Goal: Task Accomplishment & Management: Manage account settings

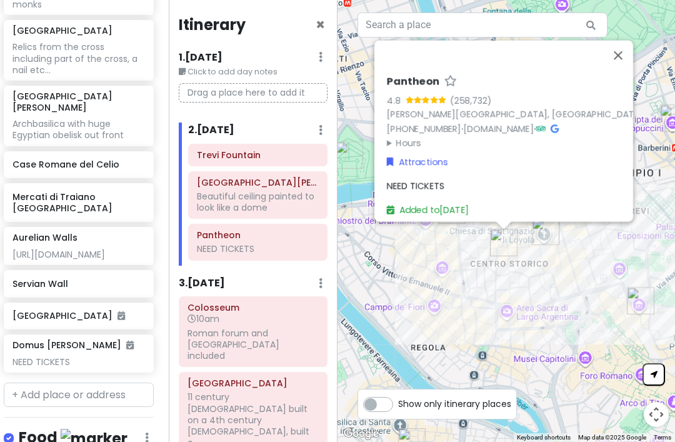
scroll to position [921, 7]
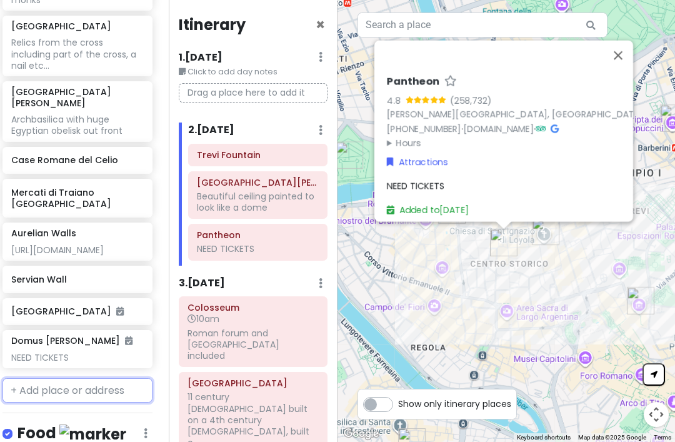
click at [57, 378] on input "text" at bounding box center [77, 390] width 150 height 25
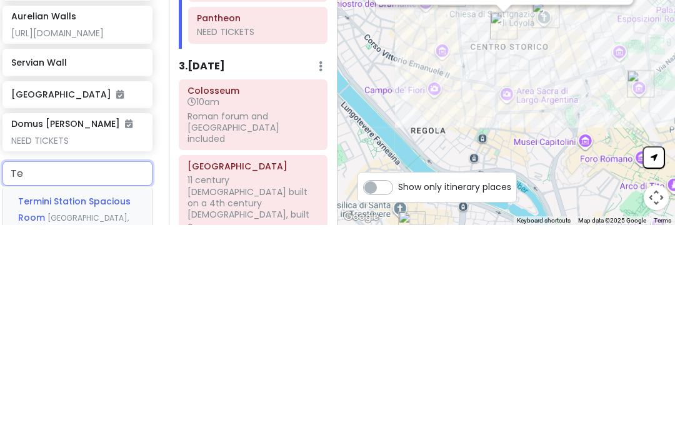
type input "T"
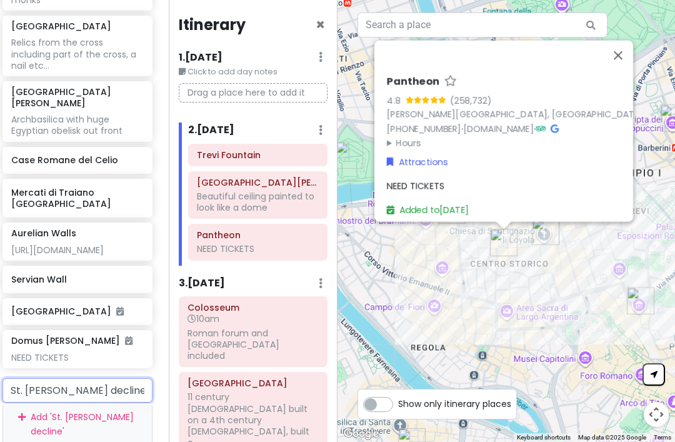
click at [98, 378] on input "St. [PERSON_NAME] decline" at bounding box center [77, 390] width 150 height 25
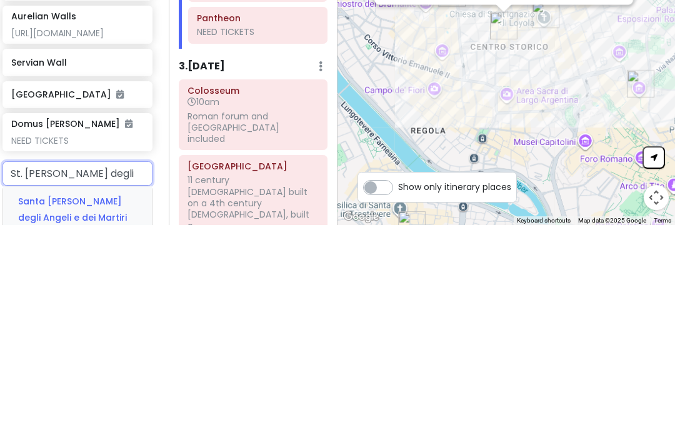
type input "St. [PERSON_NAME] degli"
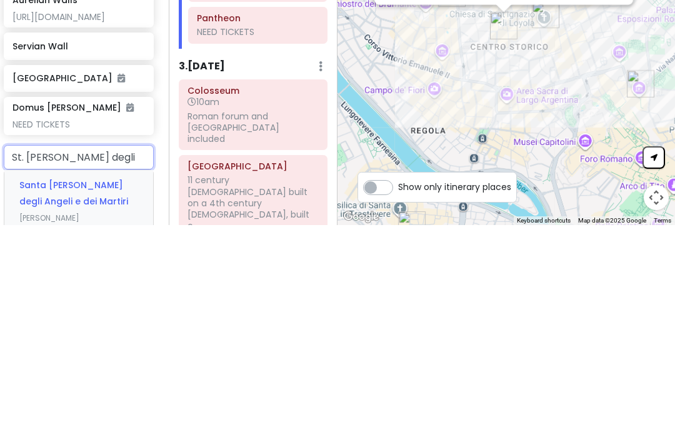
scroll to position [937, 4]
click at [40, 387] on div "Santa [PERSON_NAME] degli [PERSON_NAME] e dei Martiri [PERSON_NAME][GEOGRAPHIC_…" at bounding box center [80, 450] width 149 height 126
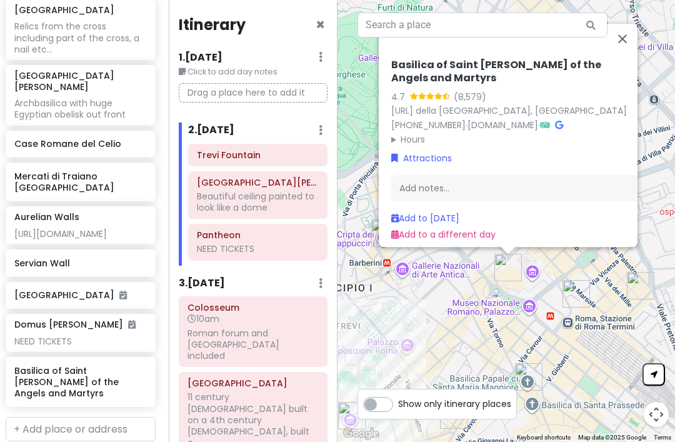
click at [625, 24] on button "Close" at bounding box center [622, 39] width 30 height 30
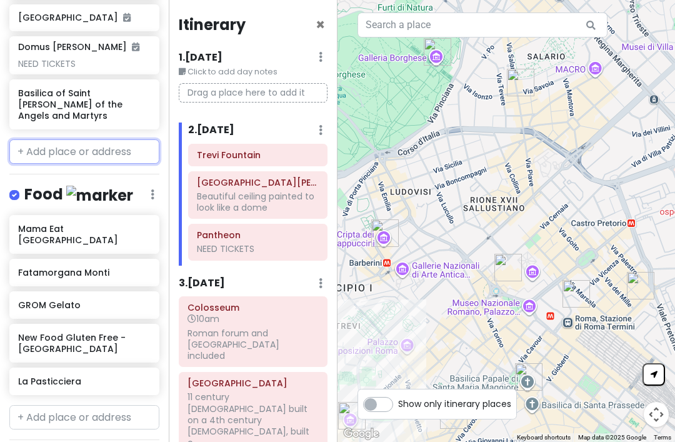
scroll to position [1216, 0]
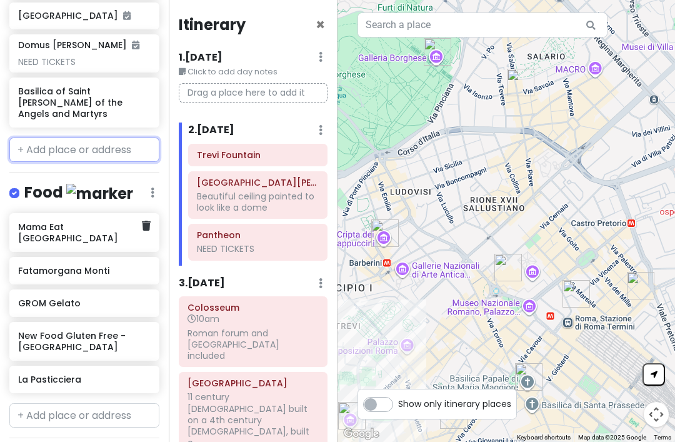
click at [142, 221] on icon at bounding box center [146, 226] width 9 height 10
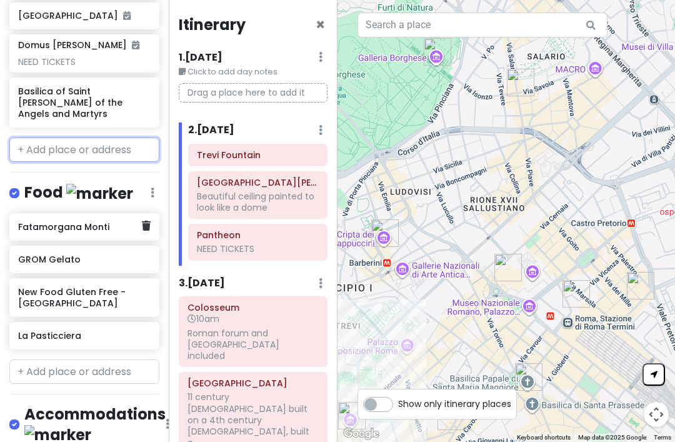
click at [146, 221] on icon at bounding box center [146, 226] width 9 height 10
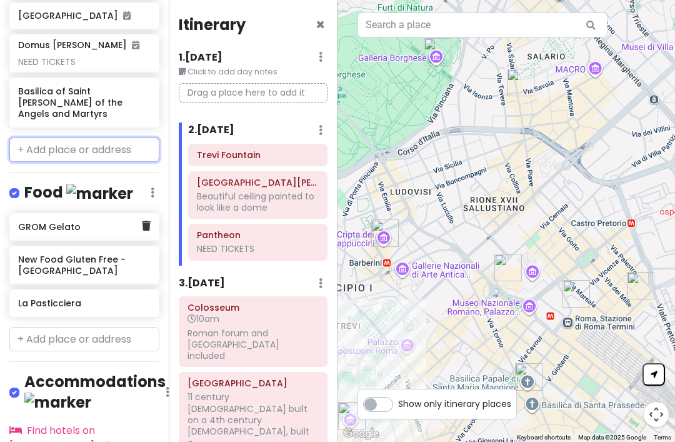
click at [144, 221] on icon at bounding box center [146, 226] width 9 height 10
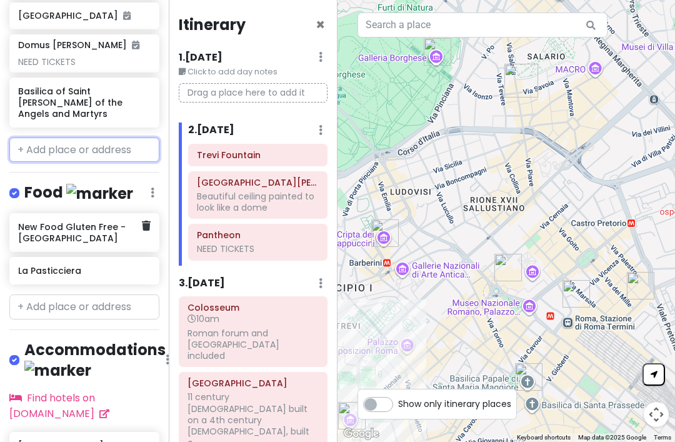
click at [142, 221] on icon at bounding box center [146, 226] width 9 height 10
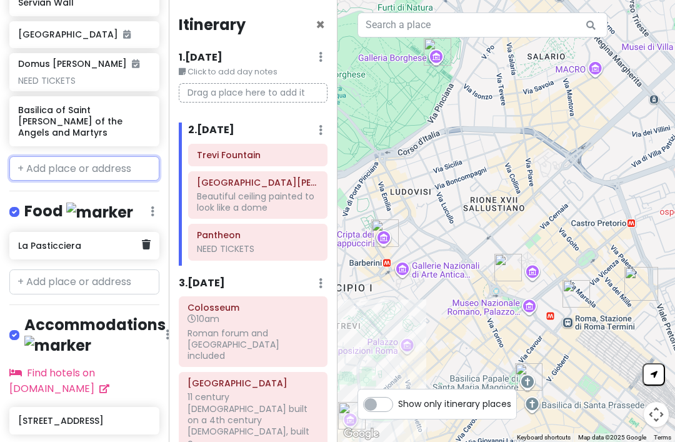
click at [146, 239] on icon at bounding box center [146, 244] width 9 height 10
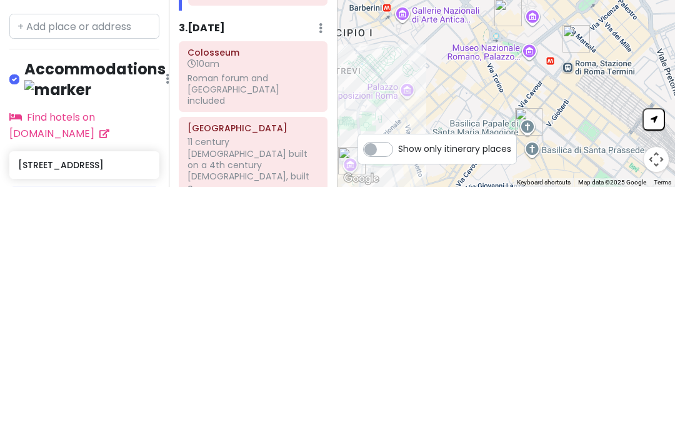
type input "[STREET_ADDRESS]"
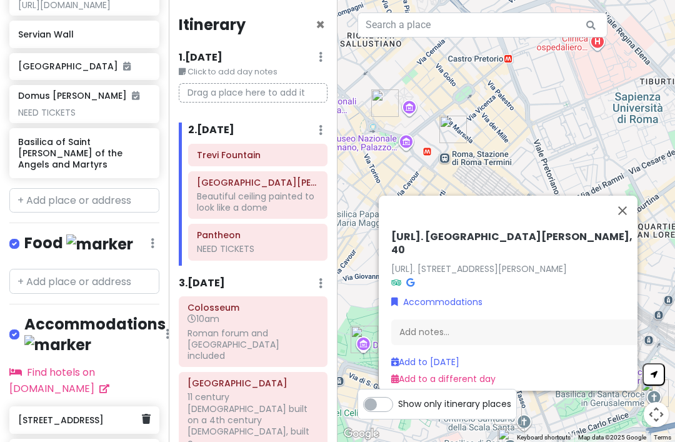
click at [150, 414] on icon at bounding box center [146, 419] width 9 height 10
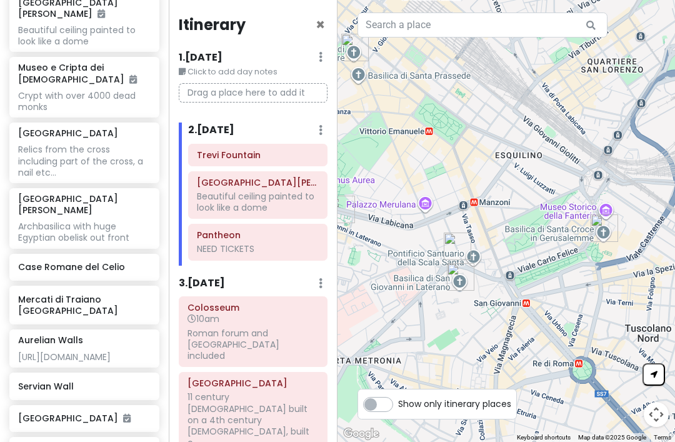
scroll to position [812, 0]
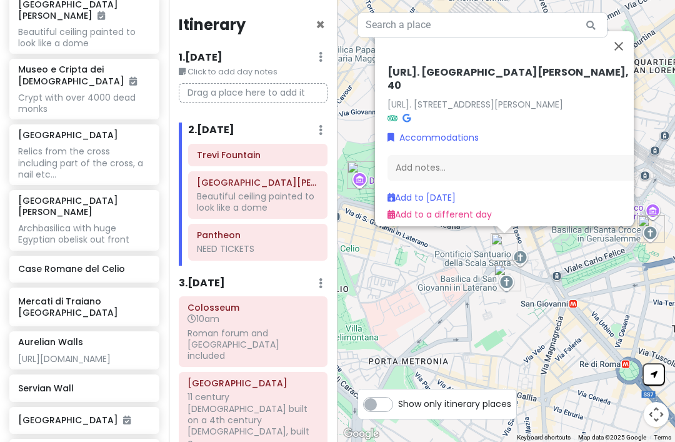
click at [508, 293] on img "Basilica of San Giovanni in Laterano" at bounding box center [507, 277] width 37 height 37
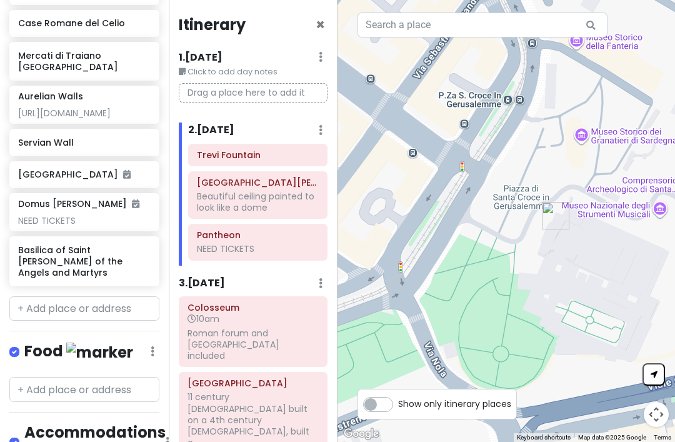
scroll to position [1058, 0]
click at [62, 244] on h6 "Basilica of Saint [PERSON_NAME] of the Angels and Martyrs" at bounding box center [79, 261] width 123 height 34
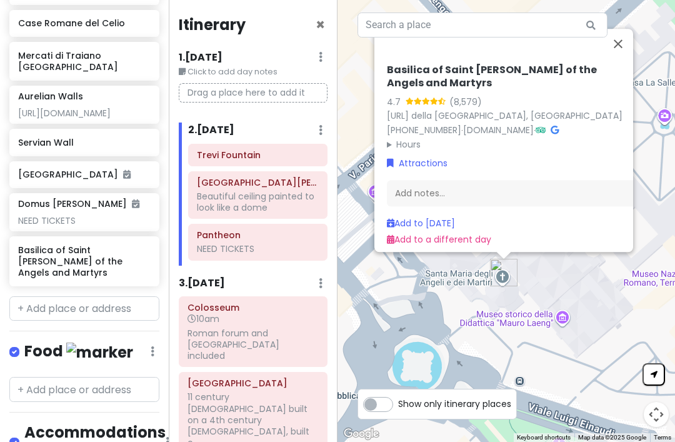
click at [500, 206] on div "Add notes..." at bounding box center [519, 193] width 265 height 26
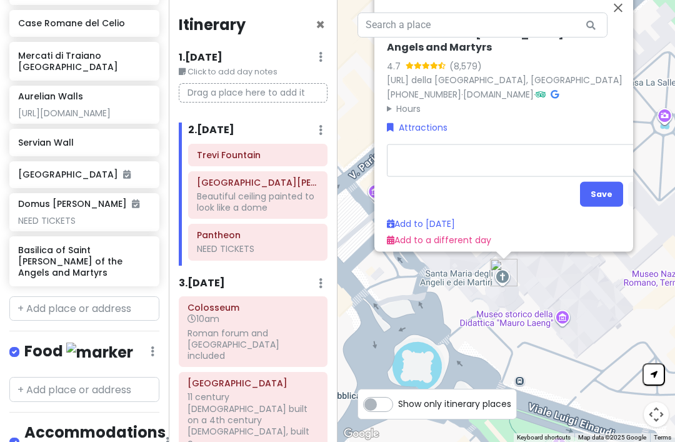
scroll to position [40, 0]
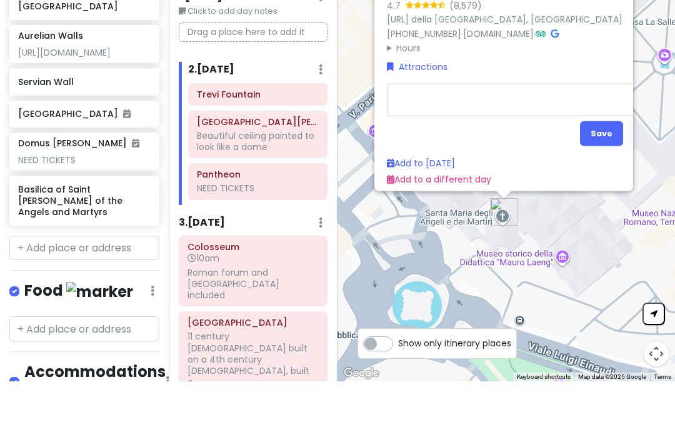
type textarea "x"
type textarea "L"
type textarea "x"
type textarea "La"
type textarea "x"
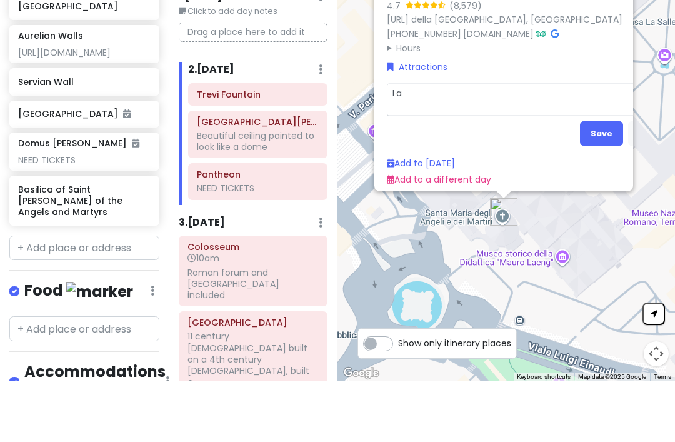
type textarea "Las"
type textarea "x"
type textarea "Last"
type textarea "x"
type textarea "Last w"
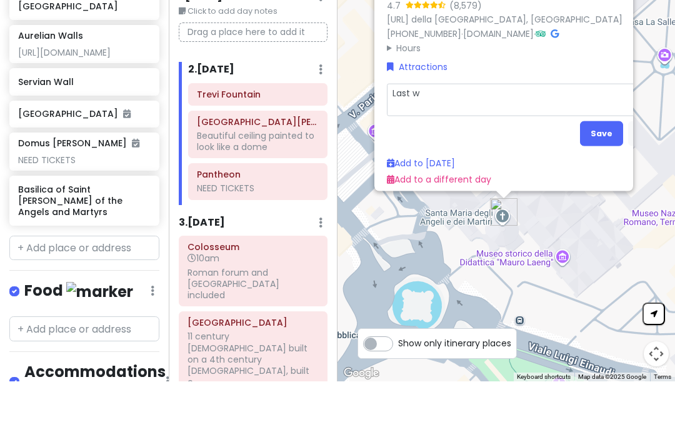
type textarea "x"
type textarea "Last wo"
type textarea "x"
type textarea "Last work"
type textarea "x"
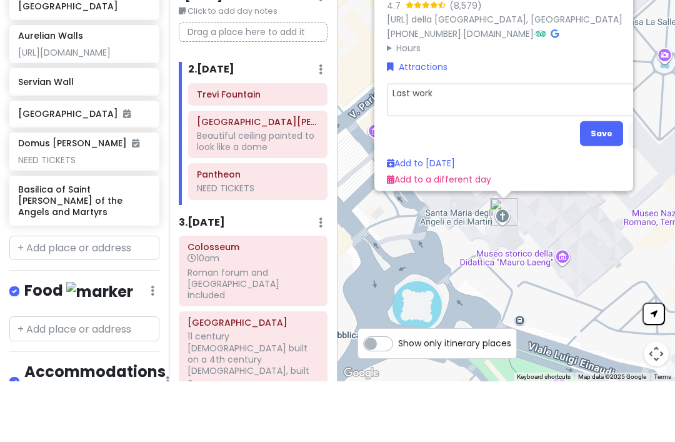
type textarea "Last work"
type textarea "x"
type textarea "Last work o"
type textarea "x"
type textarea "Last work of"
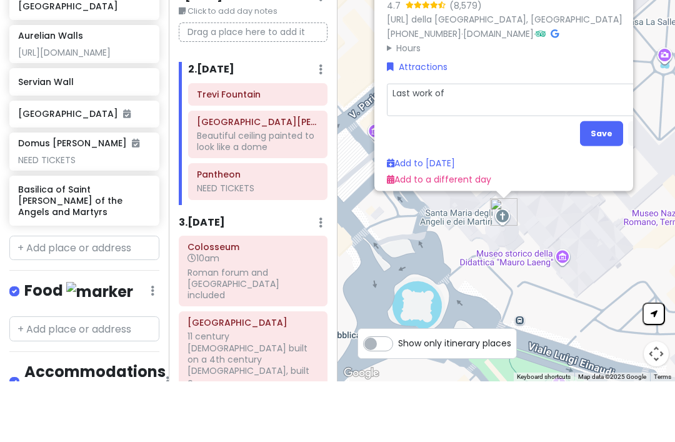
type textarea "x"
type textarea "Last work of m"
type textarea "x"
type textarea "Last work of mi"
type textarea "x"
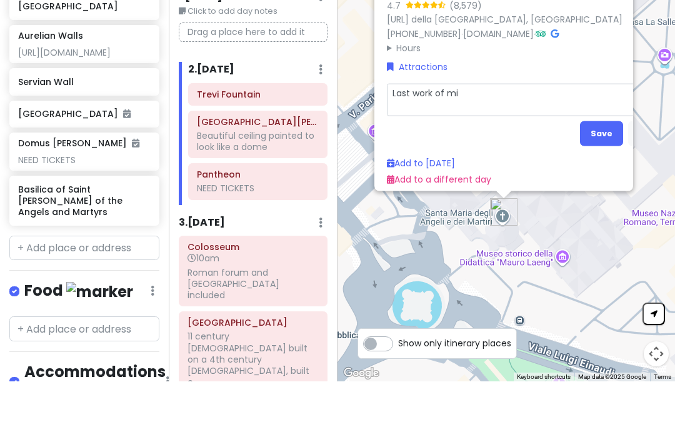
type textarea "Last work of mic"
type textarea "x"
type textarea "Last work of mich"
type textarea "x"
type textarea "Last work of [PERSON_NAME]"
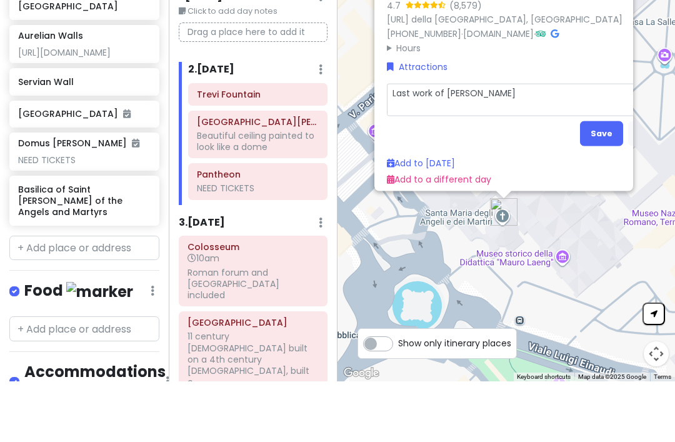
type textarea "x"
type textarea "Last work of [PERSON_NAME]"
type textarea "x"
type textarea "Last work of [PERSON_NAME]"
type textarea "x"
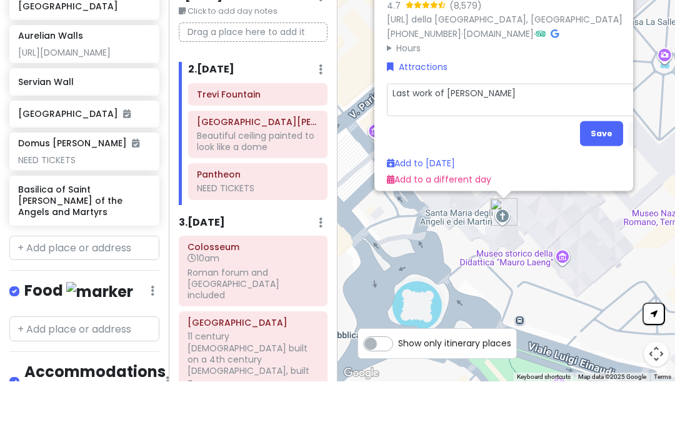
type textarea "Last work of [PERSON_NAME]"
type textarea "x"
type textarea "Last work of michelang"
type textarea "x"
type textarea "Last work of [PERSON_NAME]"
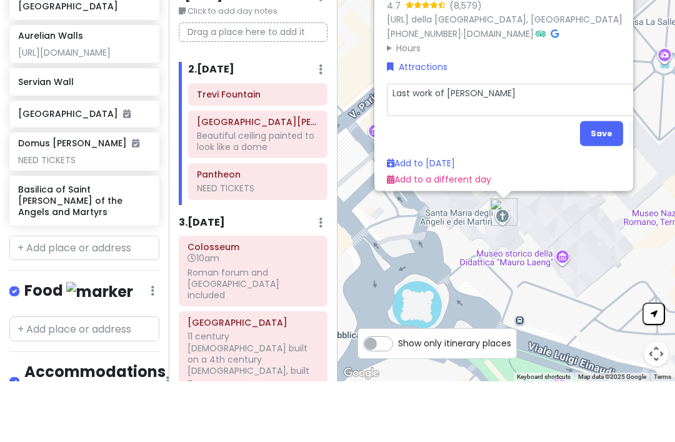
type textarea "x"
type textarea "Last work of [PERSON_NAME]"
type textarea "x"
type textarea "Last work of [PERSON_NAME]"
type textarea "x"
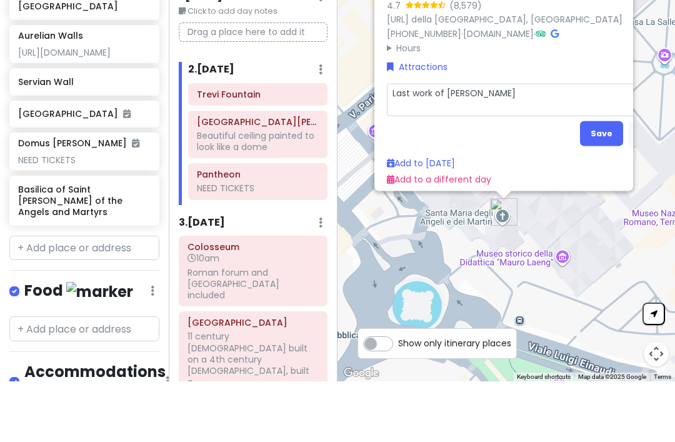
type textarea "Last work of [PERSON_NAME]"
type textarea "x"
type textarea "Last work of [PERSON_NAME]"
type textarea "x"
type textarea "Last work of [PERSON_NAME] at"
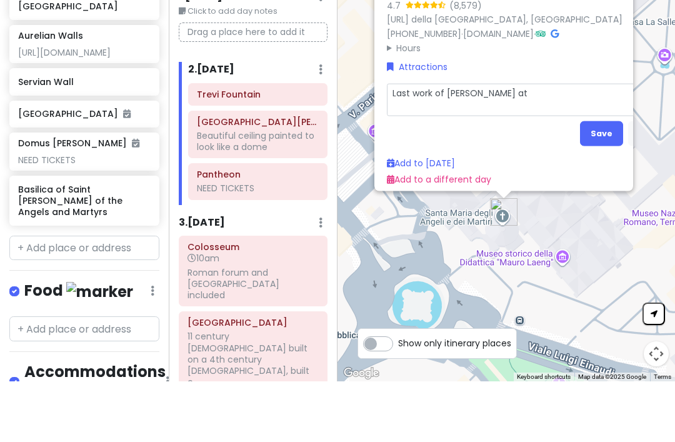
type textarea "x"
type textarea "Last work of [PERSON_NAME] at t"
type textarea "x"
type textarea "Last work of [PERSON_NAME] at th"
type textarea "x"
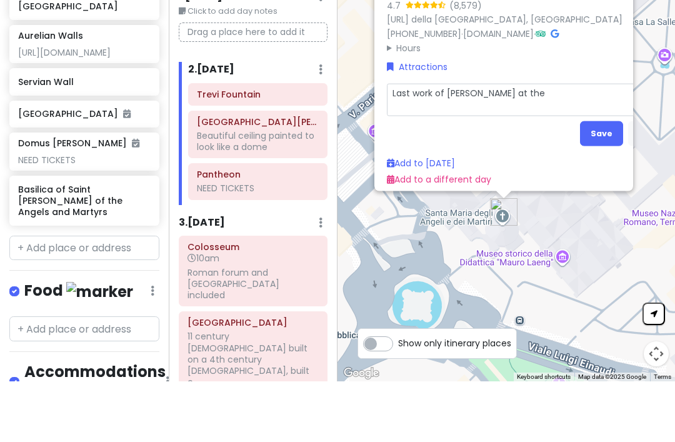
type textarea "Last work of [PERSON_NAME] at the"
type textarea "x"
type textarea "Last work of [PERSON_NAME] at the a"
type textarea "x"
type textarea "Last work of [PERSON_NAME] at the ag"
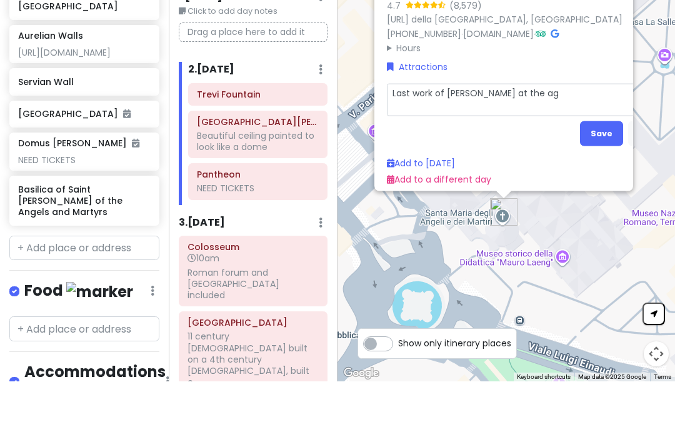
type textarea "x"
type textarea "Last work of [PERSON_NAME] at the age"
type textarea "x"
type textarea "Last work of [PERSON_NAME] at the age o"
type textarea "x"
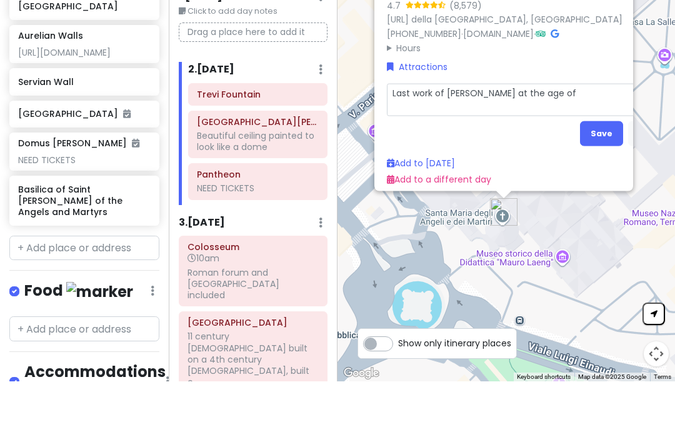
type textarea "Last work of [PERSON_NAME] at the age of"
type textarea "x"
type textarea "Last work of [PERSON_NAME] at the age of [DEMOGRAPHIC_DATA]"
type textarea "x"
type textarea "Last work of [PERSON_NAME] at the age of [DEMOGRAPHIC_DATA]"
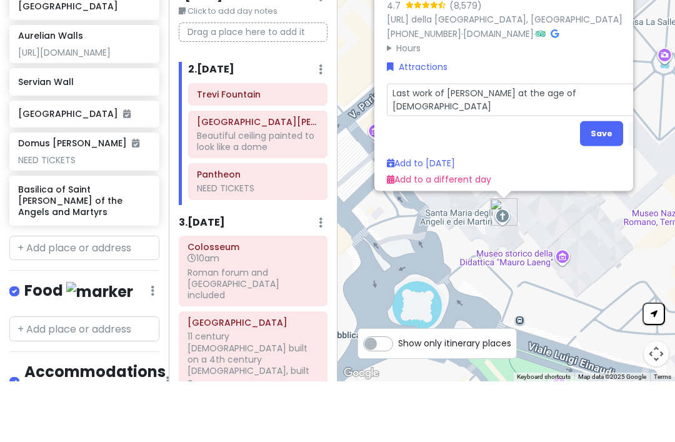
type textarea "x"
type textarea "Last work of [PERSON_NAME] at the age of [DEMOGRAPHIC_DATA]"
type textarea "x"
type textarea "Last work of [PERSON_NAME] at the age of [DEMOGRAPHIC_DATA]."
type textarea "x"
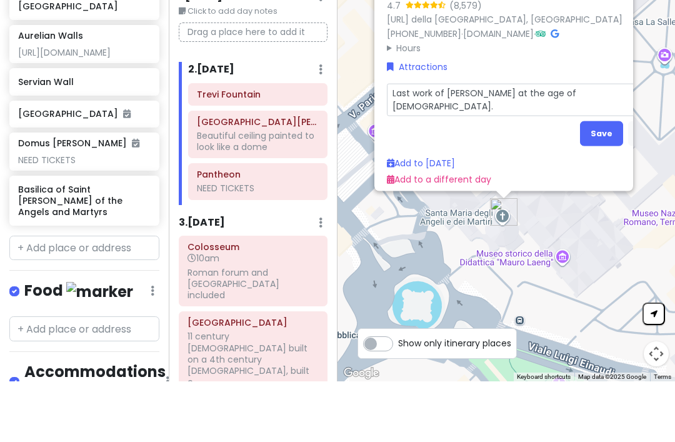
type textarea "Last work of [PERSON_NAME] at the age of [DEMOGRAPHIC_DATA]. T"
type textarea "x"
type textarea "Last work of [PERSON_NAME] at the age of [DEMOGRAPHIC_DATA]. To"
type textarea "x"
type textarea "Last work of [PERSON_NAME] at the age of [DEMOGRAPHIC_DATA]. Too"
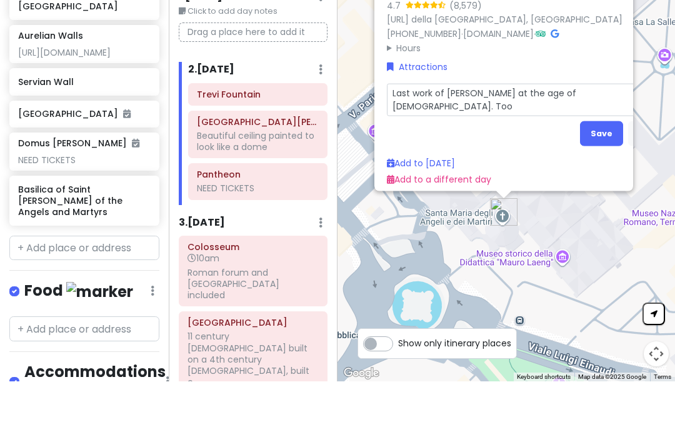
type textarea "x"
type textarea "Last work of [PERSON_NAME] at the age of [DEMOGRAPHIC_DATA]. Took"
type textarea "x"
type textarea "Last work of [PERSON_NAME] at the age of [DEMOGRAPHIC_DATA]. Took a"
type textarea "x"
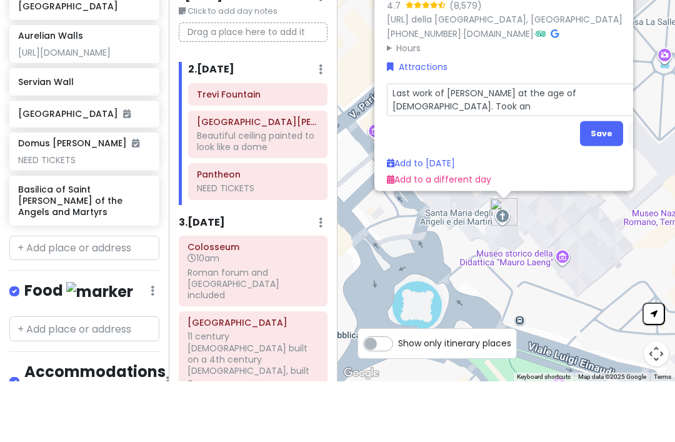
type textarea "Last work of [PERSON_NAME] at the age of [DEMOGRAPHIC_DATA]. Took an"
type textarea "x"
type textarea "Last work of [PERSON_NAME] at the age of [DEMOGRAPHIC_DATA]. Took an o"
type textarea "x"
type textarea "Last work of [PERSON_NAME] at the age of [DEMOGRAPHIC_DATA]. Took an ol"
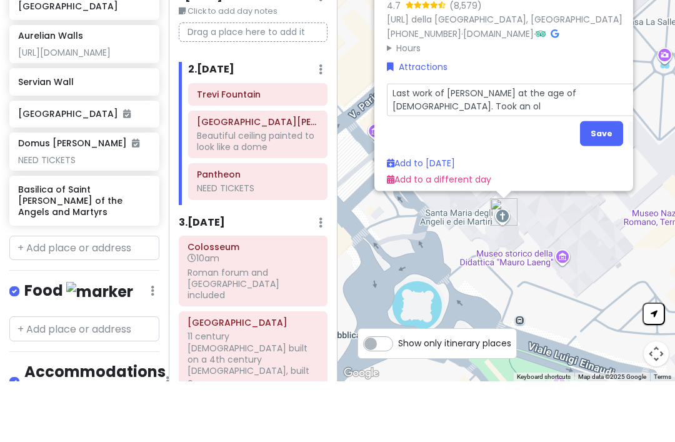
type textarea "x"
type textarea "Last work of [PERSON_NAME] at the age of [DEMOGRAPHIC_DATA]. Took an old"
type textarea "x"
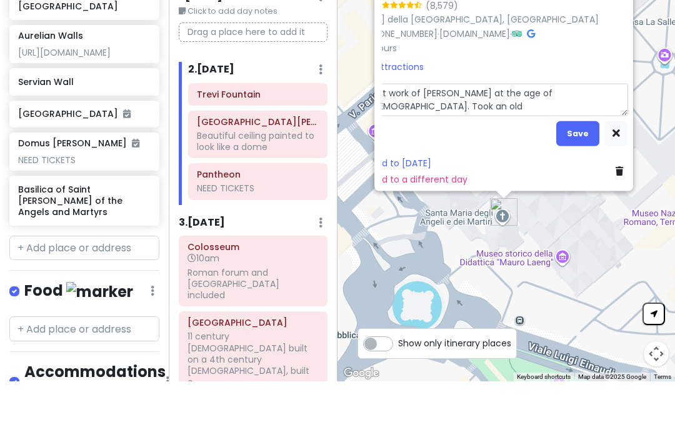
type textarea "Last work of [PERSON_NAME] at the age of [DEMOGRAPHIC_DATA]. Took an old l"
type textarea "x"
type textarea "Last work of [PERSON_NAME] at the age of [DEMOGRAPHIC_DATA]. Took an old la"
type textarea "x"
type textarea "Last work of [PERSON_NAME] at the age of [DEMOGRAPHIC_DATA]. Took an old lar"
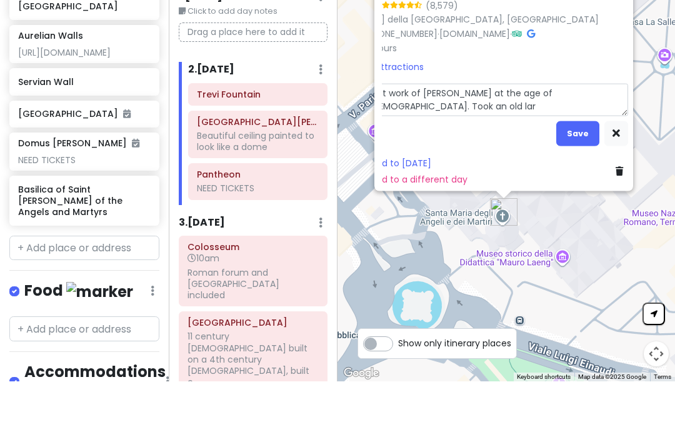
type textarea "x"
type textarea "Last work of [PERSON_NAME] at the age of [DEMOGRAPHIC_DATA]. Took an old larg"
type textarea "x"
type textarea "Last work of [PERSON_NAME] at the age of [DEMOGRAPHIC_DATA]. Took an old large"
type textarea "x"
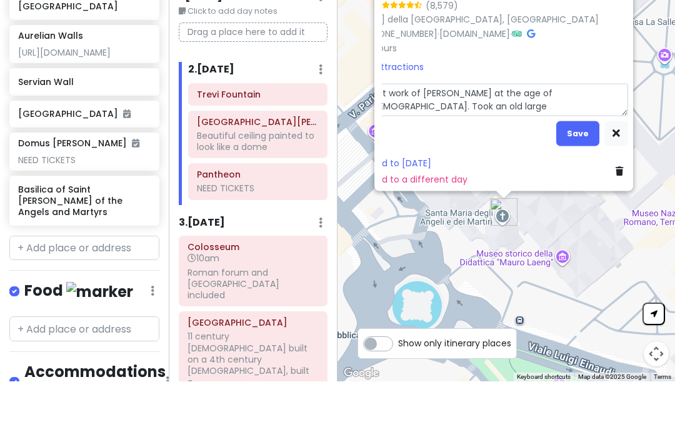
type textarea "Last work of [PERSON_NAME] at the age of [DEMOGRAPHIC_DATA]. Took an old large"
type textarea "x"
type textarea "Last work of [PERSON_NAME] at the age of [DEMOGRAPHIC_DATA]. Took an old large b"
type textarea "x"
type textarea "Last work of [PERSON_NAME] at the age of [DEMOGRAPHIC_DATA]. Took an old large …"
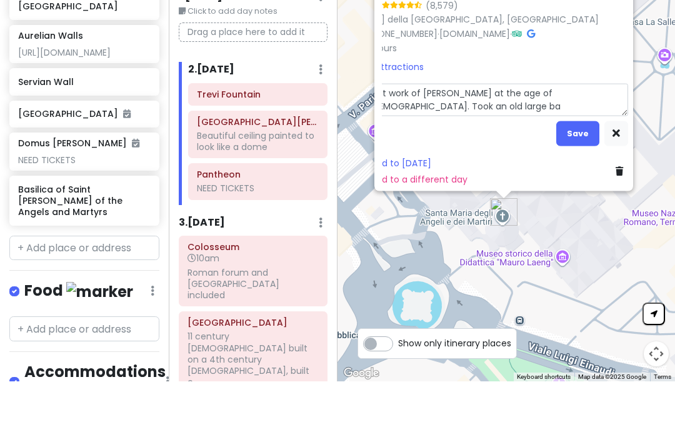
type textarea "x"
type textarea "Last work of [PERSON_NAME] at the age of [DEMOGRAPHIC_DATA]. Took an old large …"
type textarea "x"
type textarea "Last work of [PERSON_NAME] at the age of [DEMOGRAPHIC_DATA]. Took an old large …"
type textarea "x"
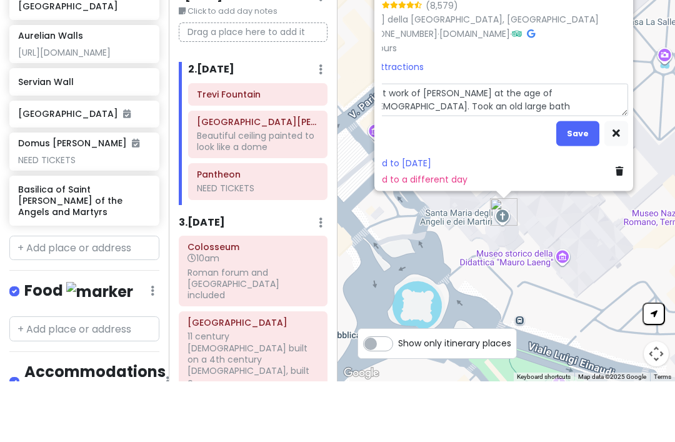
type textarea "Last work of [PERSON_NAME] at the age of [DEMOGRAPHIC_DATA]. Took an old large …"
type textarea "x"
type textarea "Last work of [PERSON_NAME] at the age of [DEMOGRAPHIC_DATA]. Took an old large …"
type textarea "x"
type textarea "Last work of [PERSON_NAME] at the age of [DEMOGRAPHIC_DATA]. Took an old large …"
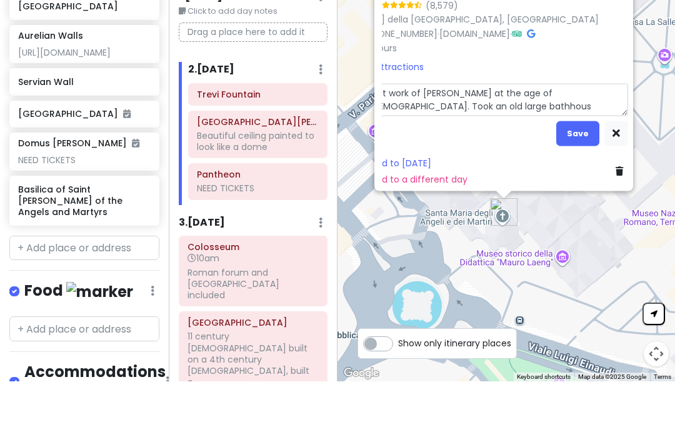
type textarea "x"
type textarea "Last work of [PERSON_NAME] at the age of [DEMOGRAPHIC_DATA]. Took an old large …"
type textarea "x"
type textarea "Last work of [PERSON_NAME] at the age of [DEMOGRAPHIC_DATA]. Took an old large …"
type textarea "x"
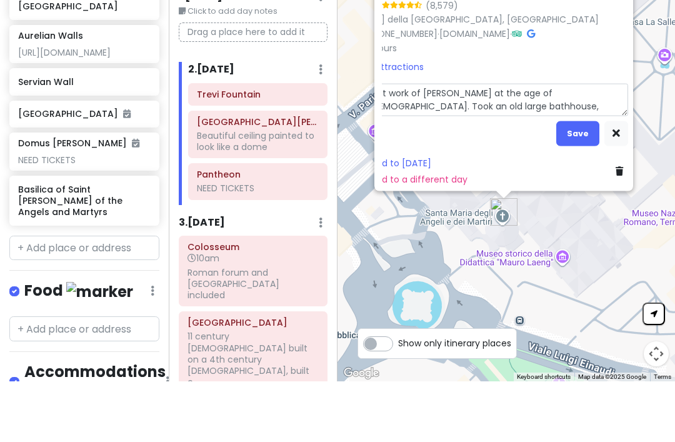
type textarea "Last work of [PERSON_NAME] at the age of [DEMOGRAPHIC_DATA]. Took an old large …"
type textarea "x"
type textarea "Last work of [PERSON_NAME] at the age of [DEMOGRAPHIC_DATA]. Took an old large …"
type textarea "x"
type textarea "Last work of [PERSON_NAME] at the age of [DEMOGRAPHIC_DATA]. Took an old large …"
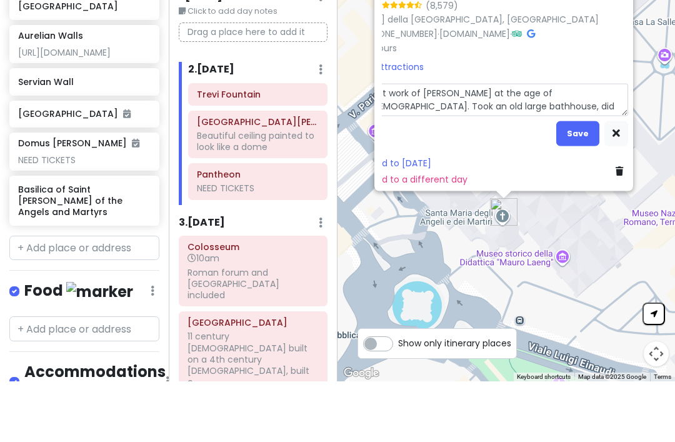
type textarea "x"
type textarea "Last work of [PERSON_NAME] at the age of [DEMOGRAPHIC_DATA]. Took an old large …"
type textarea "x"
type textarea "Last work of [PERSON_NAME] at the age of [DEMOGRAPHIC_DATA]. Took an old large …"
type textarea "x"
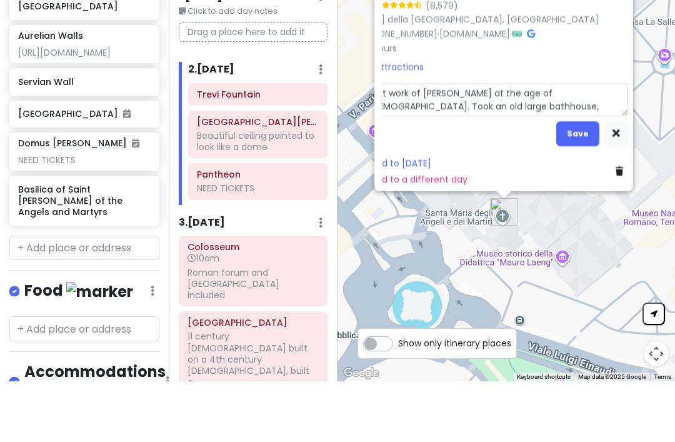
type textarea "Last work of [PERSON_NAME] at the age of [DEMOGRAPHIC_DATA]. Took an old large …"
type textarea "x"
type textarea "Last work of [PERSON_NAME] at the age of [DEMOGRAPHIC_DATA]. Took an old large …"
type textarea "x"
type textarea "Last work of [PERSON_NAME] at the age of [DEMOGRAPHIC_DATA]. Took an old large …"
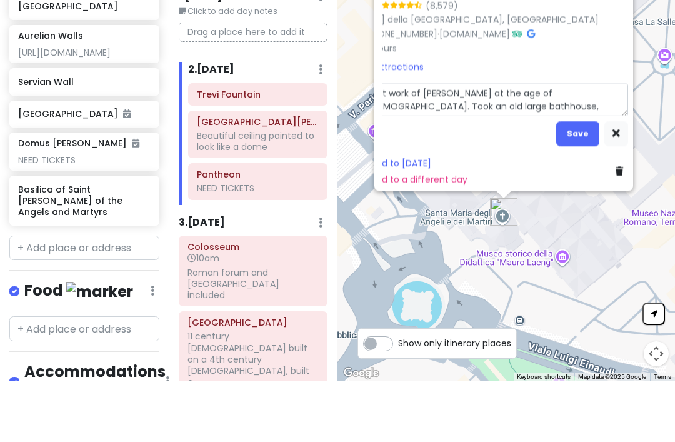
type textarea "x"
type textarea "Last work of [PERSON_NAME] at the age of [DEMOGRAPHIC_DATA]. Took an old large …"
type textarea "x"
type textarea "Last work of [PERSON_NAME] at the age of [DEMOGRAPHIC_DATA]. Took an old large …"
type textarea "x"
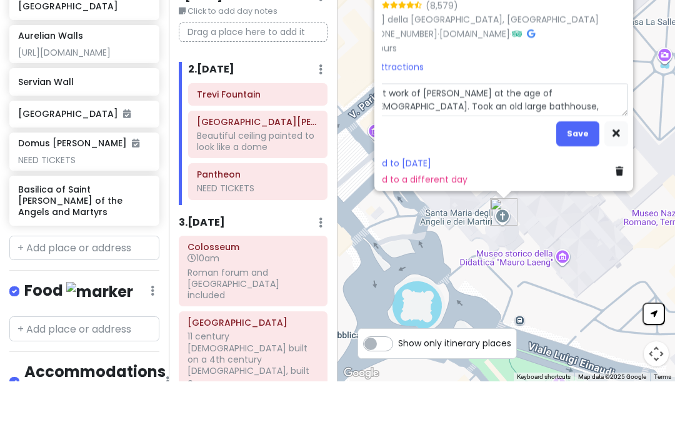
type textarea "Last work of [PERSON_NAME] at the age of [DEMOGRAPHIC_DATA]. Took an old large …"
type textarea "x"
type textarea "Last work of [PERSON_NAME] at the age of [DEMOGRAPHIC_DATA]. Took an old large …"
type textarea "x"
type textarea "Last work of [PERSON_NAME] at the age of [DEMOGRAPHIC_DATA]. Took an old large …"
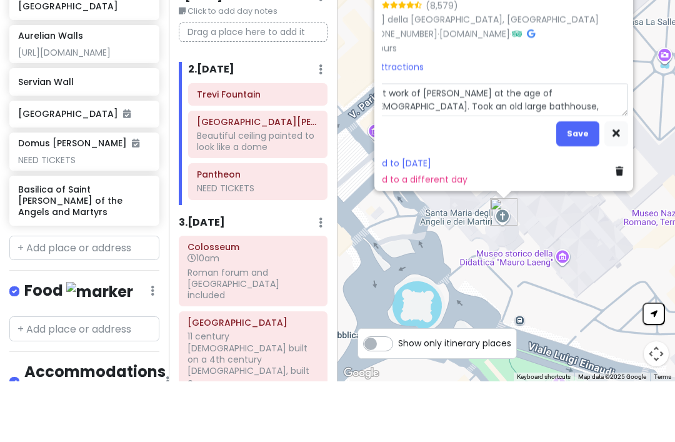
type textarea "x"
type textarea "Last work of [PERSON_NAME] at the age of [DEMOGRAPHIC_DATA]. Took an old large …"
type textarea "x"
type textarea "Last work of [PERSON_NAME] at the age of [DEMOGRAPHIC_DATA]. Took an old large …"
type textarea "x"
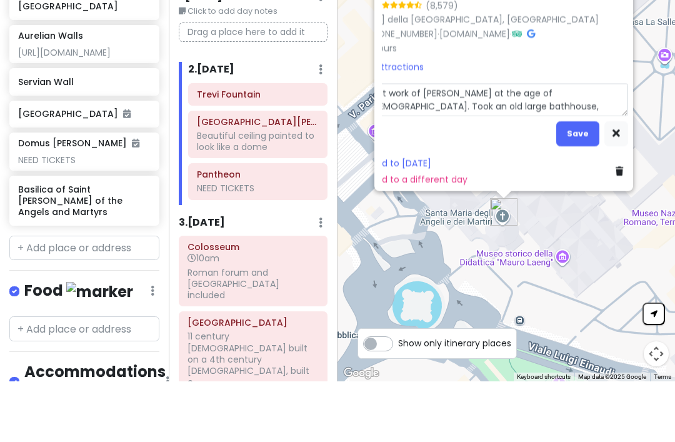
type textarea "Last work of [PERSON_NAME] at the age of [DEMOGRAPHIC_DATA]. Took an old large …"
type textarea "x"
type textarea "Last work of [PERSON_NAME] at the age of [DEMOGRAPHIC_DATA]. Took an old large …"
type textarea "x"
type textarea "Last work of [PERSON_NAME] at the age of [DEMOGRAPHIC_DATA]. Took an old large …"
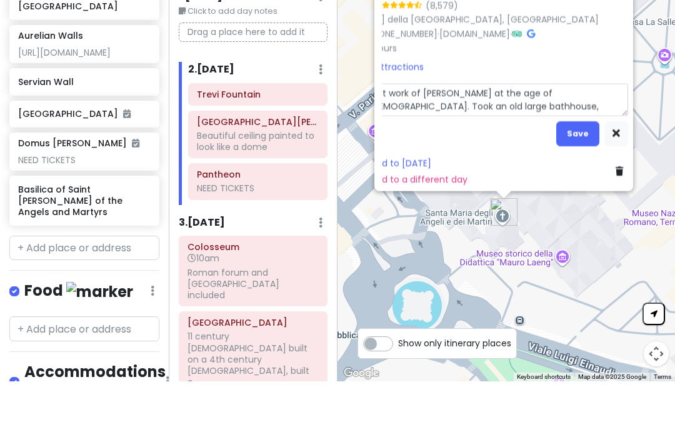
type textarea "x"
type textarea "Last work of [PERSON_NAME] at the age of [DEMOGRAPHIC_DATA]. Took an old large …"
type textarea "x"
type textarea "Last work of [PERSON_NAME] at the age of [DEMOGRAPHIC_DATA]. Took an old large …"
type textarea "x"
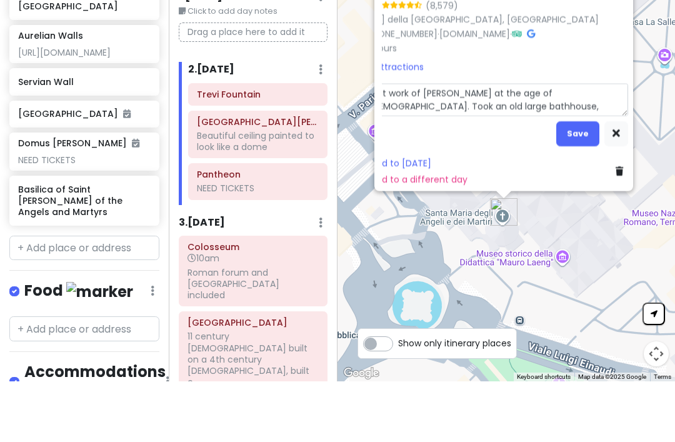
type textarea "Last work of [PERSON_NAME] at the age of [DEMOGRAPHIC_DATA]. Took an old large …"
type textarea "x"
type textarea "Last work of [PERSON_NAME] at the age of [DEMOGRAPHIC_DATA]. Took an old large …"
type textarea "x"
type textarea "Last work of [PERSON_NAME] at the age of [DEMOGRAPHIC_DATA]. Took an old large …"
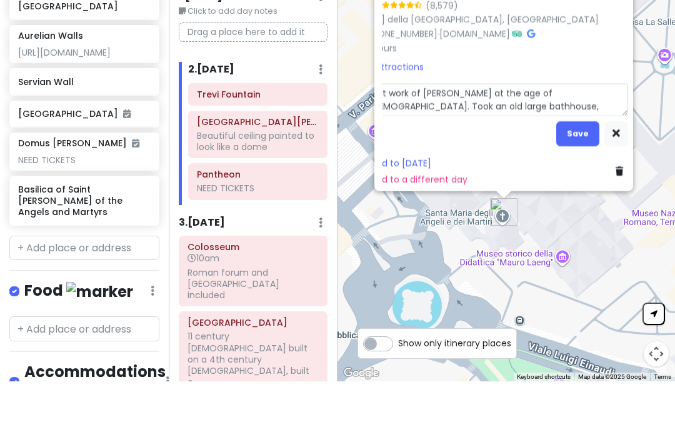
type textarea "x"
type textarea "Last work of [PERSON_NAME] at the age of [DEMOGRAPHIC_DATA]. Took an old large …"
type textarea "x"
type textarea "Last work of [PERSON_NAME] at the age of [DEMOGRAPHIC_DATA]. Took an old large …"
type textarea "x"
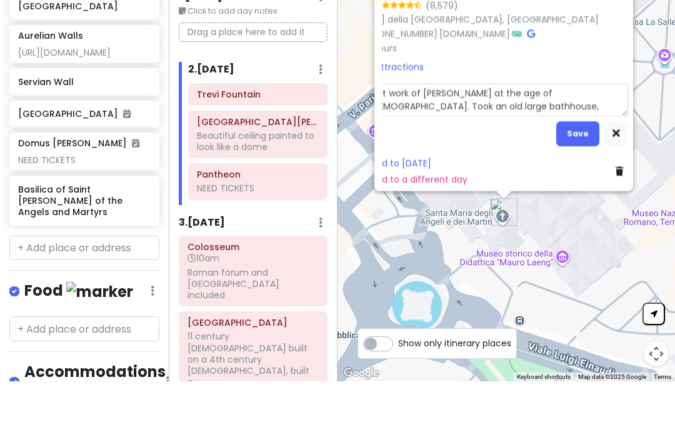
type textarea "Last work of [PERSON_NAME] at the age of [DEMOGRAPHIC_DATA]. Took an old large …"
type textarea "x"
type textarea "Last work of [PERSON_NAME] at the age of [DEMOGRAPHIC_DATA]. Took an old large …"
type textarea "x"
type textarea "Last work of [PERSON_NAME] at the age of [DEMOGRAPHIC_DATA]. Took an old large …"
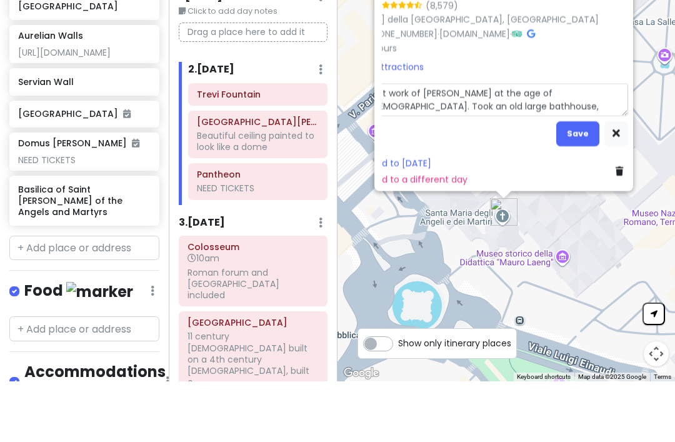
type textarea "x"
type textarea "Last work of [PERSON_NAME] at the age of [DEMOGRAPHIC_DATA]. Took an old large …"
type textarea "x"
type textarea "Last work of [PERSON_NAME] at the age of [DEMOGRAPHIC_DATA]. Took an old large …"
type textarea "x"
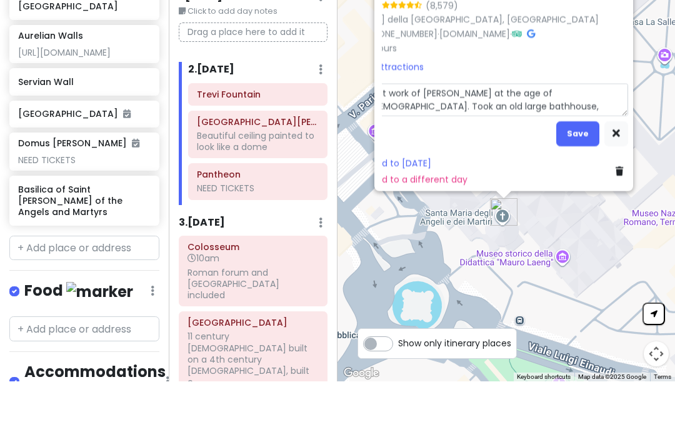
type textarea "Last work of [PERSON_NAME] at the age of [DEMOGRAPHIC_DATA]. Took an old large …"
type textarea "x"
type textarea "Last work of [PERSON_NAME] at the age of [DEMOGRAPHIC_DATA]. Took an old large …"
type textarea "x"
type textarea "Last work of [PERSON_NAME] at the age of [DEMOGRAPHIC_DATA]. Took an old large …"
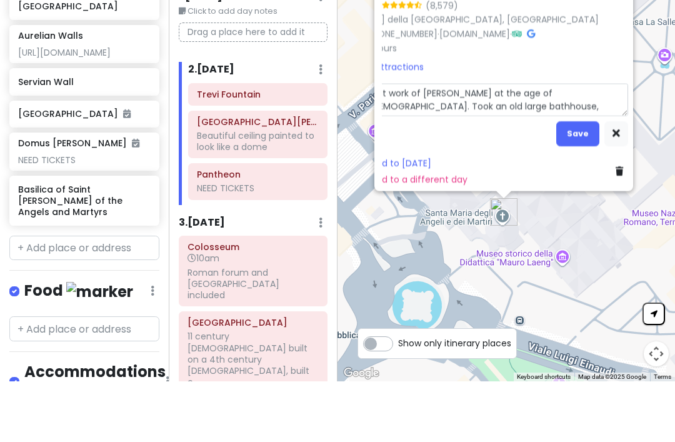
type textarea "x"
type textarea "Last work of [PERSON_NAME] at the age of [DEMOGRAPHIC_DATA]. Took an old large …"
type textarea "x"
type textarea "Last work of [PERSON_NAME] at the age of [DEMOGRAPHIC_DATA]. Took an old large …"
type textarea "x"
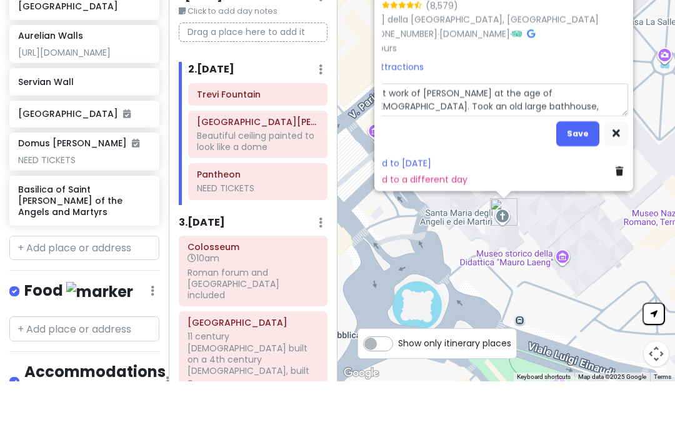
type textarea "Last work of [PERSON_NAME] at the age of [DEMOGRAPHIC_DATA]. Took an old large …"
type textarea "x"
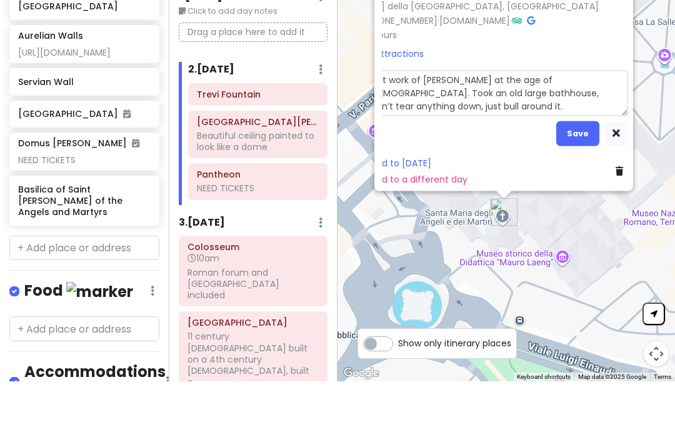
click at [592, 131] on textarea "Last work of [PERSON_NAME] at the age of [DEMOGRAPHIC_DATA]. Took an old large …" at bounding box center [495, 154] width 265 height 46
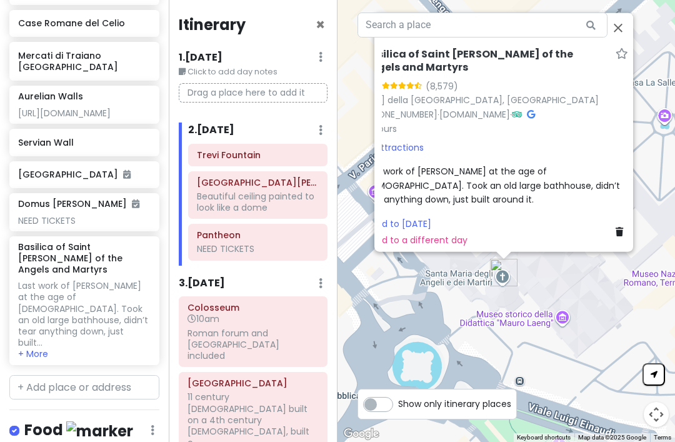
click at [614, 18] on button "Close" at bounding box center [618, 27] width 30 height 30
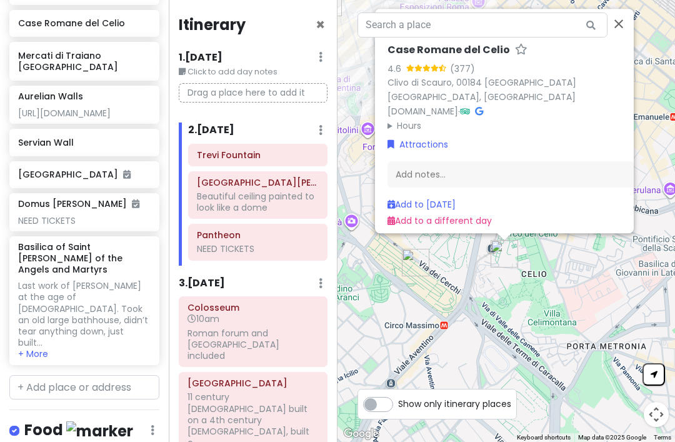
click at [470, 105] on link at bounding box center [465, 111] width 10 height 12
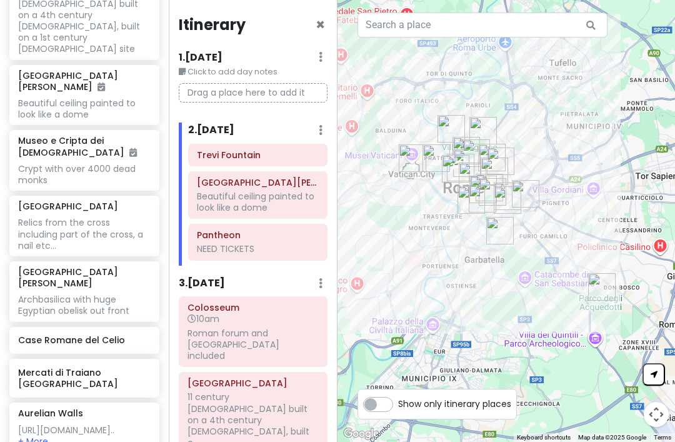
scroll to position [735, 0]
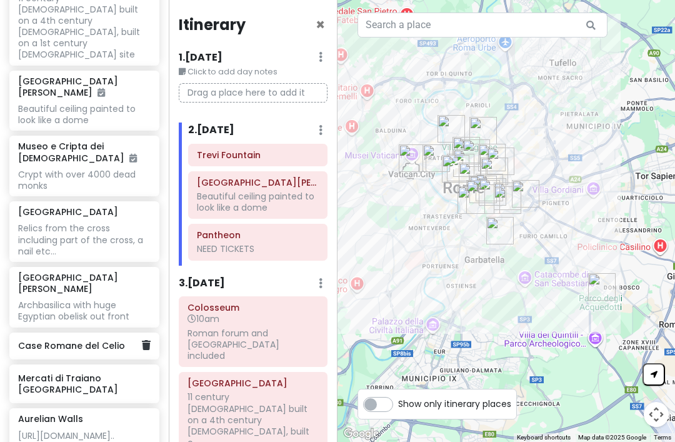
click at [68, 340] on h6 "Case Romane del Celio" at bounding box center [79, 345] width 123 height 11
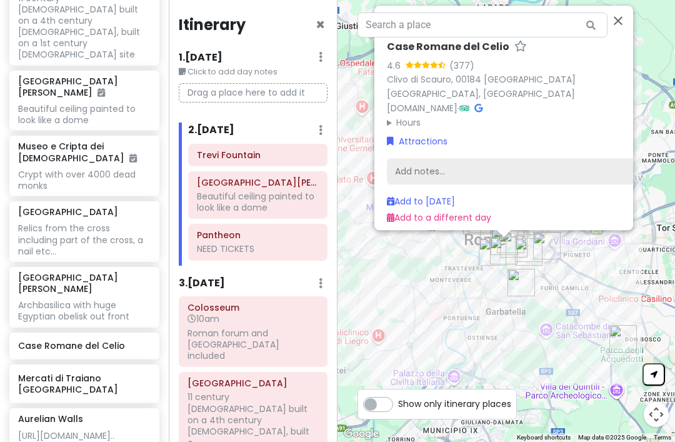
click at [474, 158] on div "Add notes..." at bounding box center [519, 171] width 265 height 26
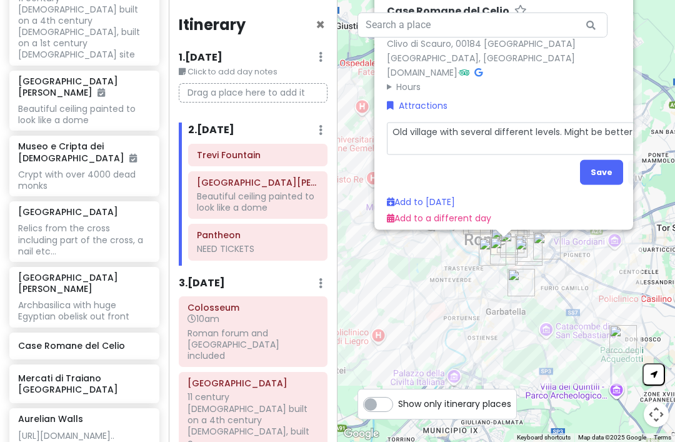
scroll to position [0, 24]
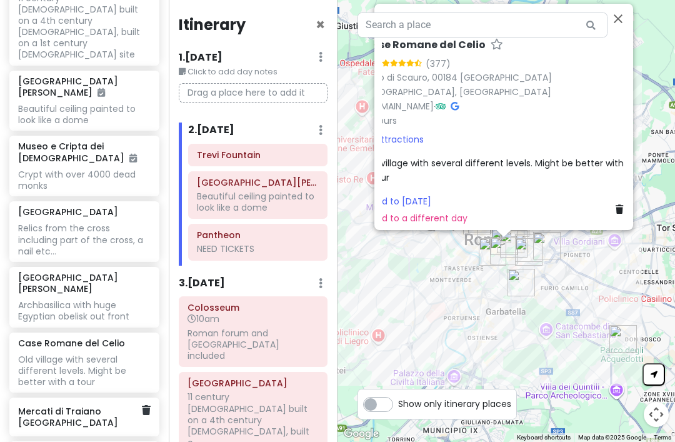
click at [70, 405] on h6 "Mercati di Traiano [GEOGRAPHIC_DATA]" at bounding box center [79, 416] width 123 height 22
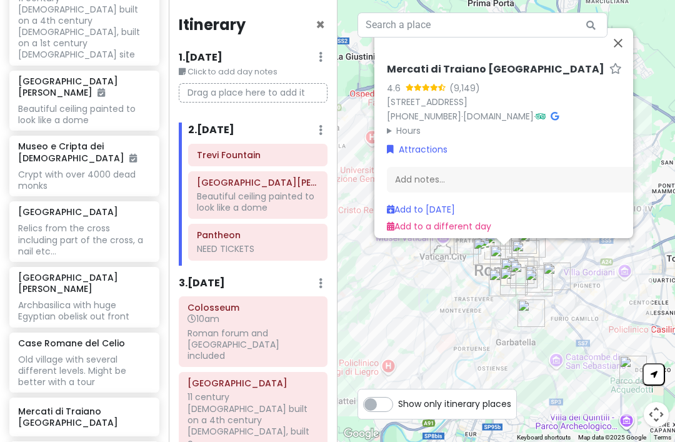
click at [559, 112] on icon at bounding box center [554, 116] width 8 height 9
click at [511, 166] on div "Add notes..." at bounding box center [519, 179] width 265 height 26
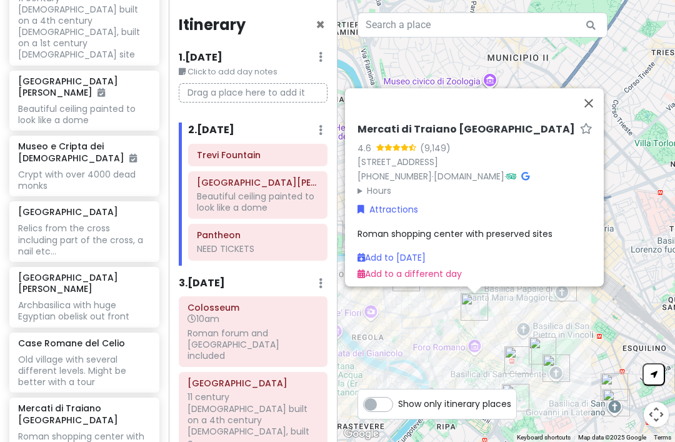
click at [590, 88] on button "Close" at bounding box center [589, 103] width 30 height 30
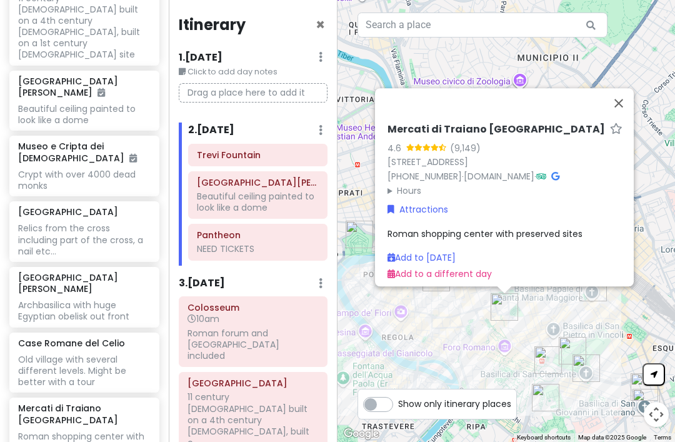
click at [559, 172] on icon at bounding box center [555, 176] width 8 height 9
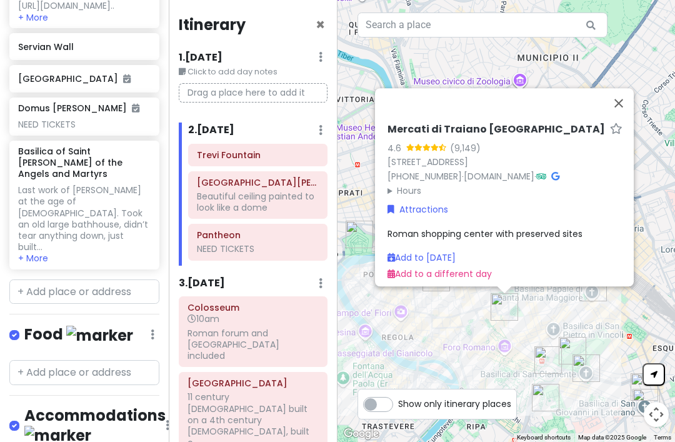
scroll to position [1220, 0]
click at [49, 279] on input "text" at bounding box center [84, 291] width 150 height 25
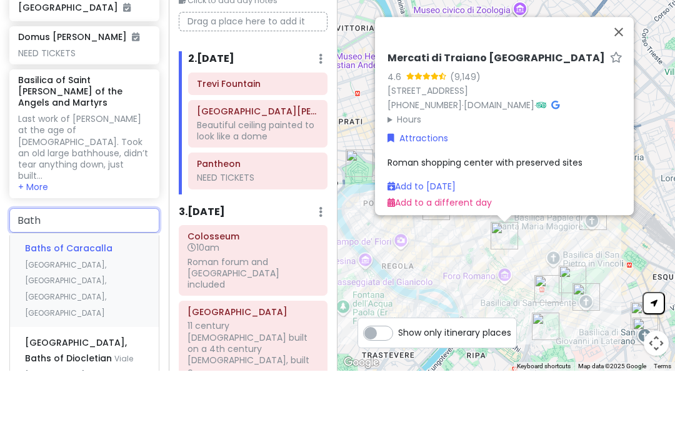
click at [44, 313] on span "Baths of Caracalla" at bounding box center [68, 319] width 87 height 12
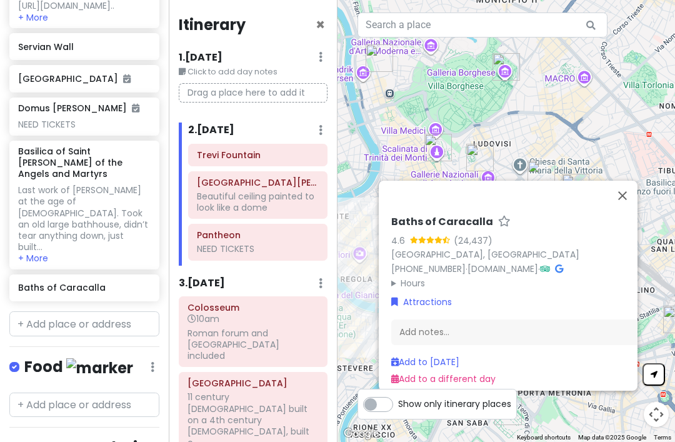
click at [621, 181] on button "Close" at bounding box center [622, 196] width 30 height 30
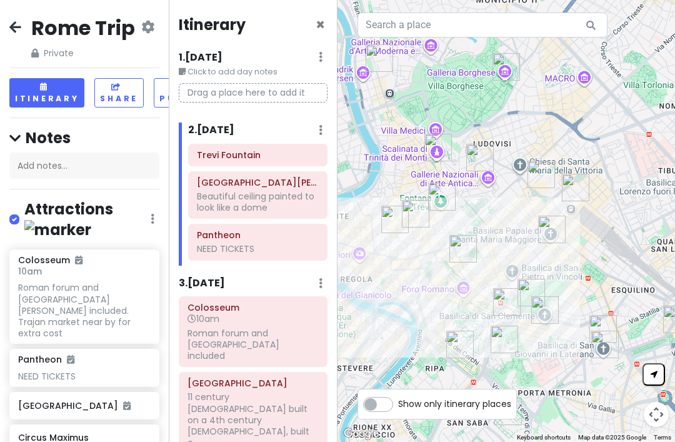
scroll to position [0, 0]
click at [9, 24] on icon at bounding box center [15, 27] width 12 height 10
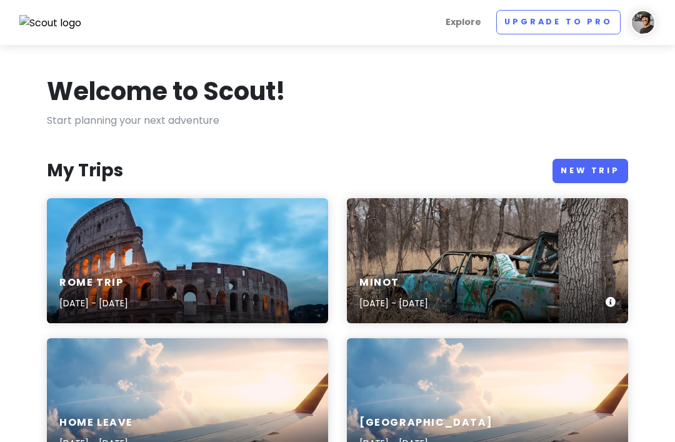
click at [566, 260] on div "[PERSON_NAME] [DATE] - [DATE]" at bounding box center [487, 260] width 281 height 125
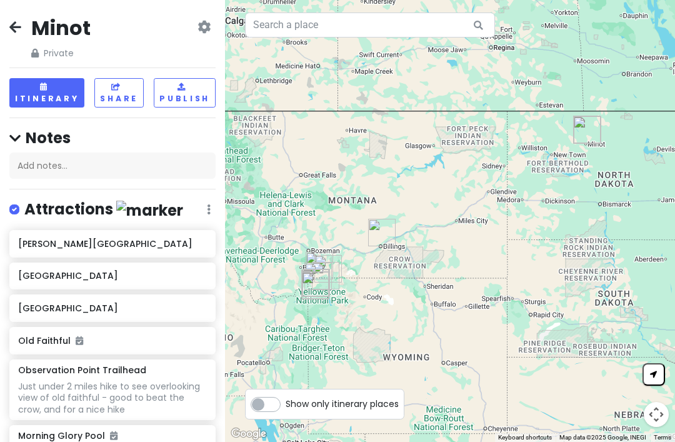
click at [41, 96] on button "Itinerary" at bounding box center [46, 92] width 75 height 29
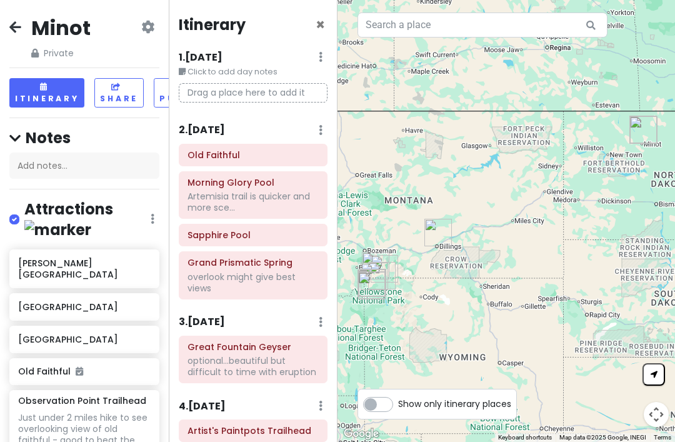
click at [17, 28] on icon at bounding box center [15, 27] width 12 height 10
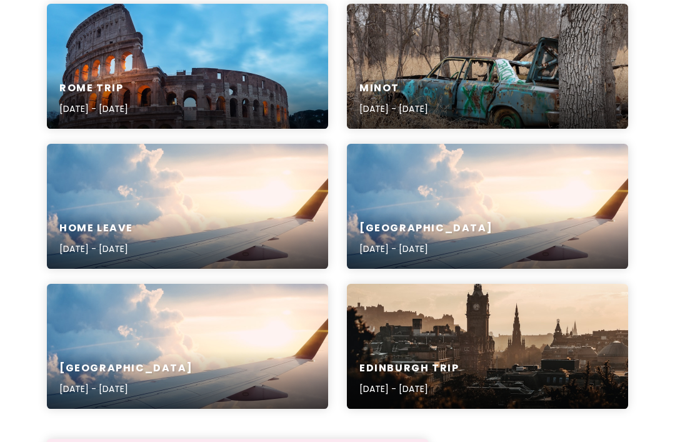
scroll to position [194, 0]
click at [106, 227] on h6 "Home leave" at bounding box center [96, 228] width 74 height 13
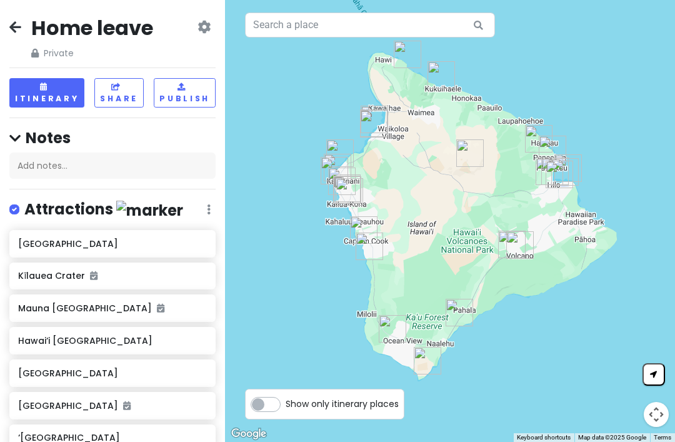
click at [12, 29] on icon at bounding box center [15, 27] width 12 height 10
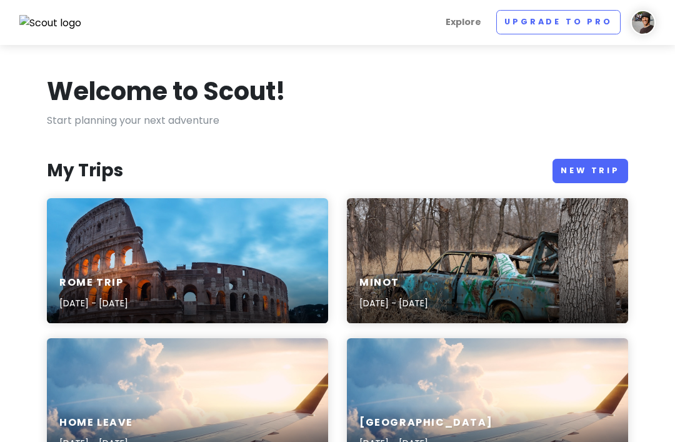
click at [597, 164] on link "New Trip" at bounding box center [590, 171] width 76 height 24
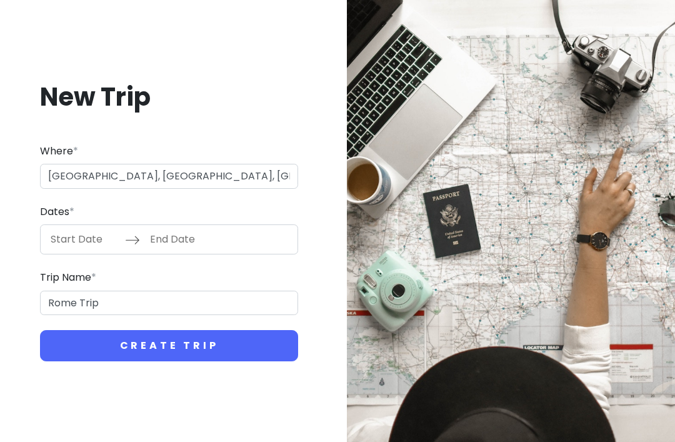
click at [72, 254] on input "Start Date" at bounding box center [84, 239] width 81 height 29
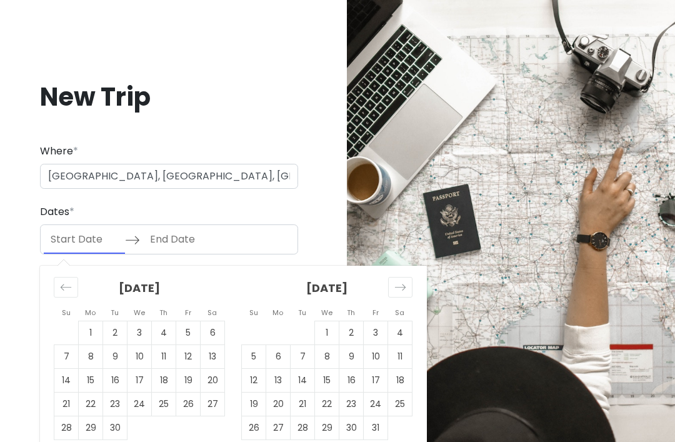
click at [307, 392] on td "14" at bounding box center [303, 381] width 24 height 24
click at [299, 416] on td "21" at bounding box center [303, 404] width 24 height 24
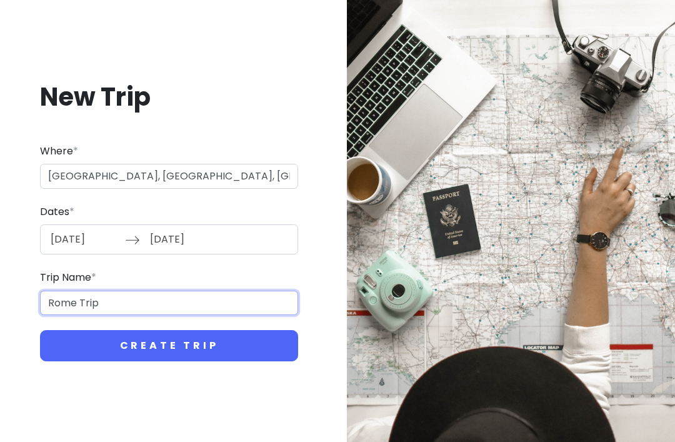
click at [76, 316] on input "Rome Trip" at bounding box center [169, 303] width 258 height 25
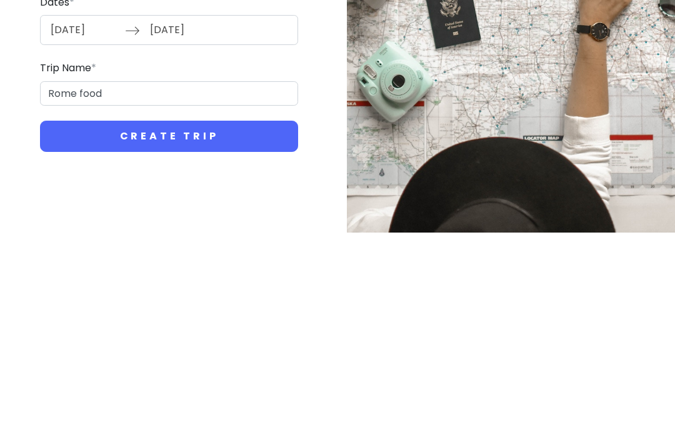
click at [108, 330] on button "Create Trip" at bounding box center [169, 345] width 258 height 31
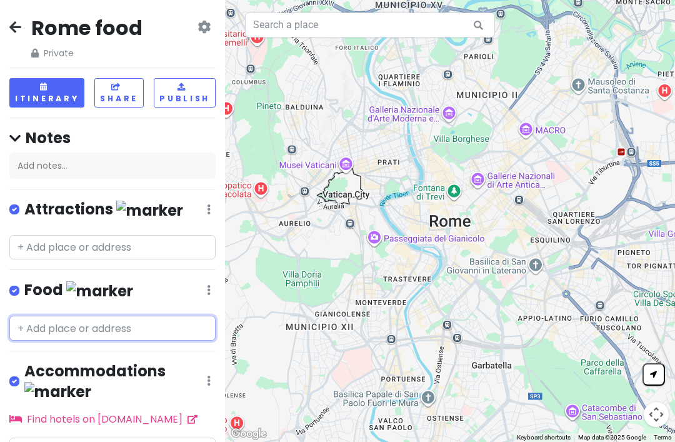
click at [57, 328] on input "text" at bounding box center [112, 328] width 206 height 25
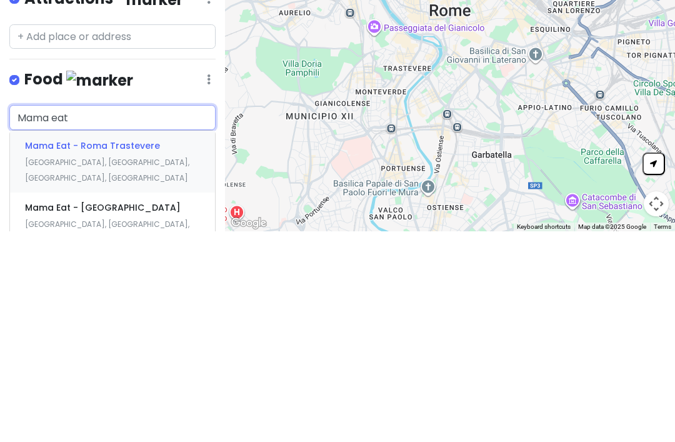
click at [67, 412] on span "Mama Eat - [GEOGRAPHIC_DATA]" at bounding box center [103, 418] width 156 height 12
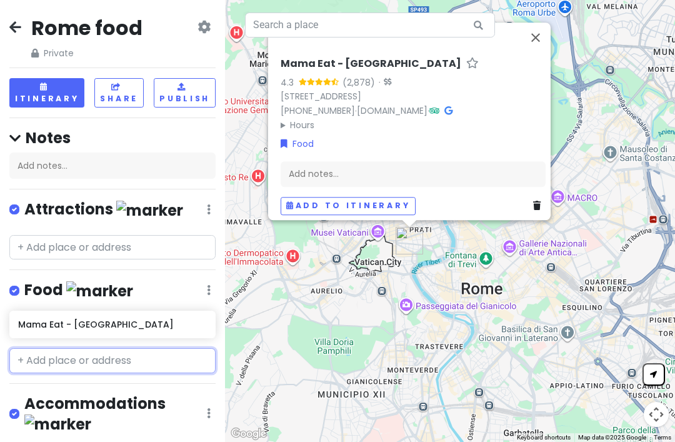
click at [57, 360] on input "text" at bounding box center [112, 360] width 206 height 25
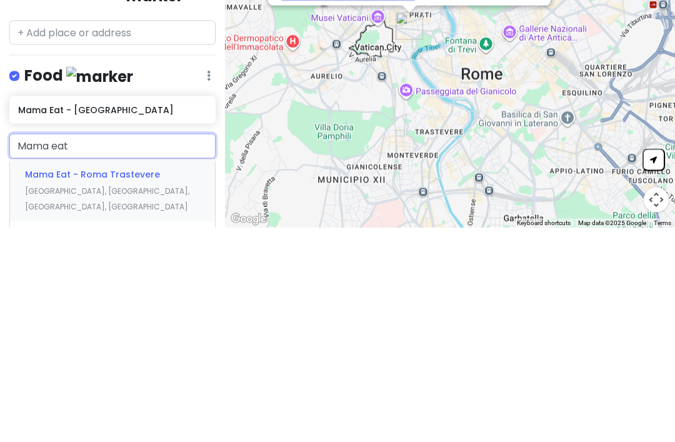
click at [49, 382] on span "Mama Eat - Roma Trastevere" at bounding box center [92, 388] width 135 height 12
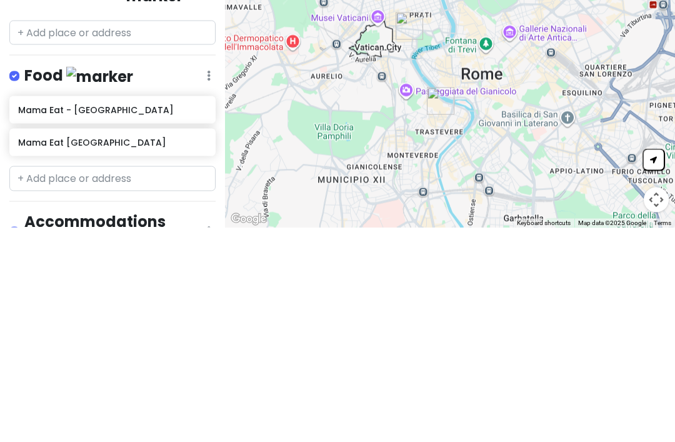
scroll to position [0, 0]
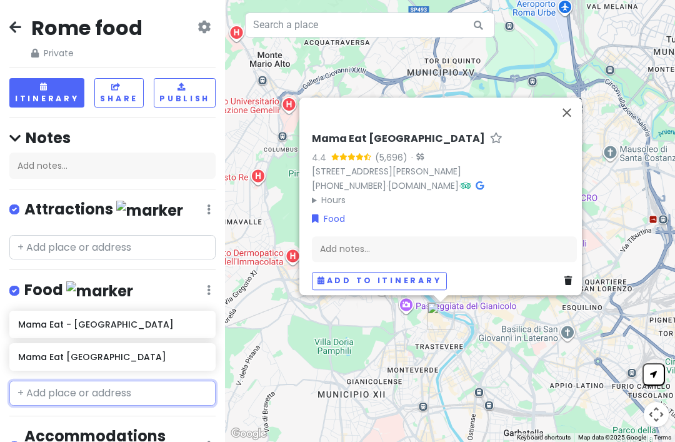
click at [61, 389] on input "text" at bounding box center [112, 392] width 206 height 25
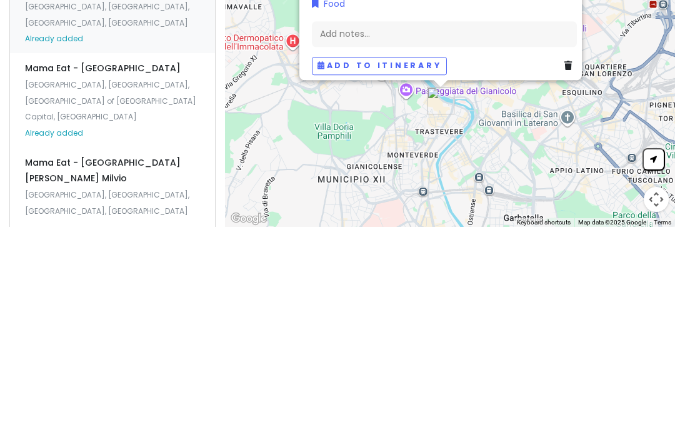
scroll to position [213, 0]
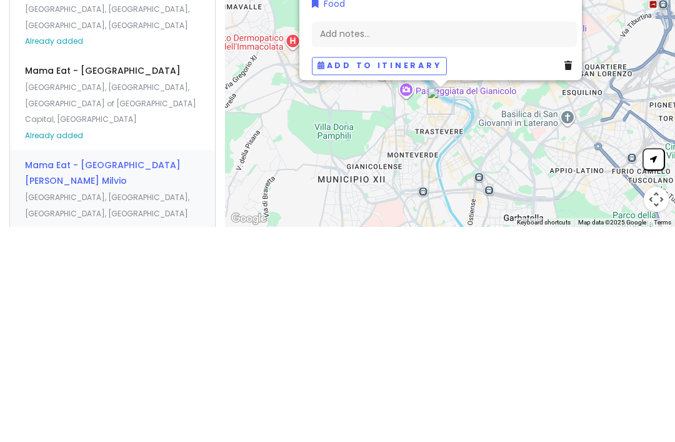
click at [51, 407] on span "[GEOGRAPHIC_DATA], [GEOGRAPHIC_DATA], [GEOGRAPHIC_DATA], [GEOGRAPHIC_DATA]" at bounding box center [107, 420] width 164 height 27
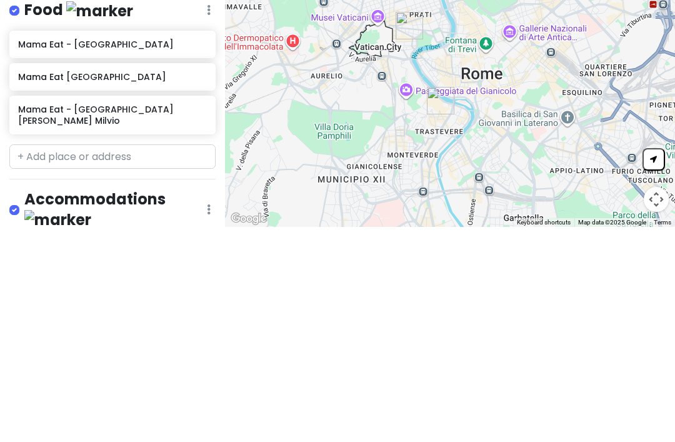
scroll to position [0, 0]
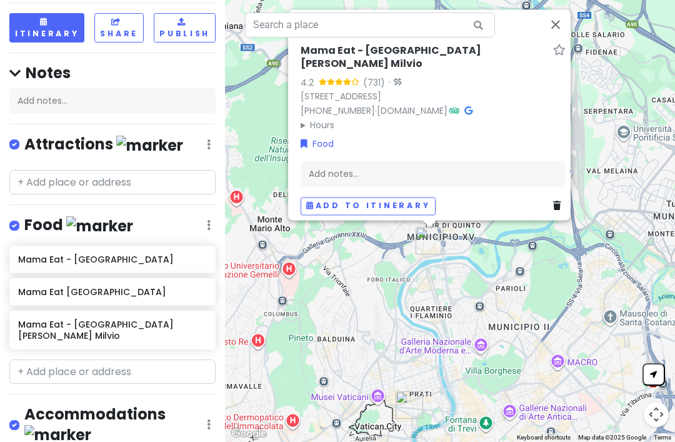
click at [554, 210] on icon at bounding box center [556, 205] width 7 height 9
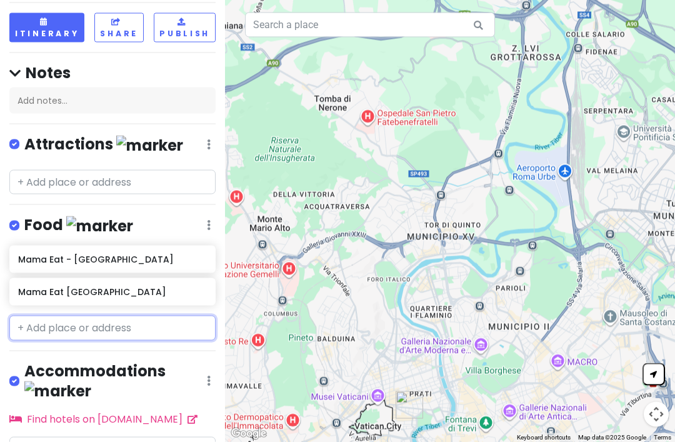
scroll to position [40, 0]
click at [61, 316] on input "text" at bounding box center [112, 328] width 206 height 25
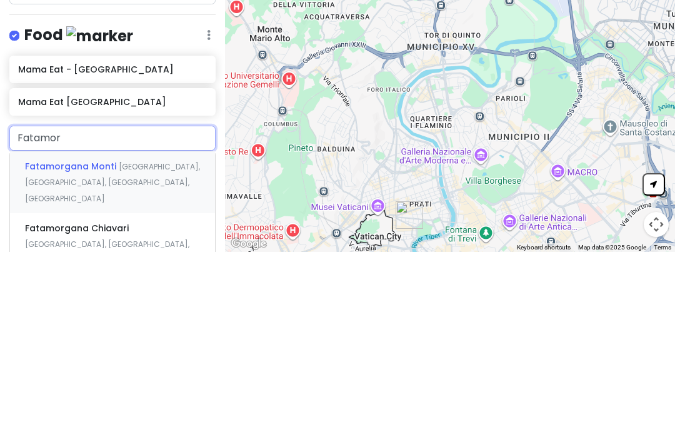
click at [111, 351] on span "[GEOGRAPHIC_DATA], [GEOGRAPHIC_DATA], [GEOGRAPHIC_DATA], [GEOGRAPHIC_DATA]" at bounding box center [112, 372] width 175 height 42
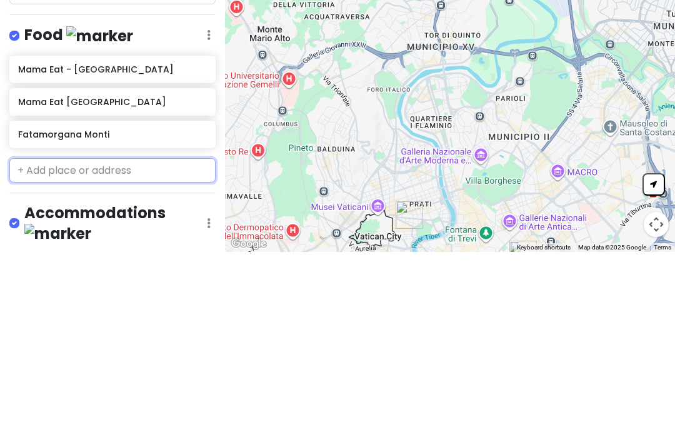
click at [79, 348] on input "text" at bounding box center [112, 360] width 206 height 25
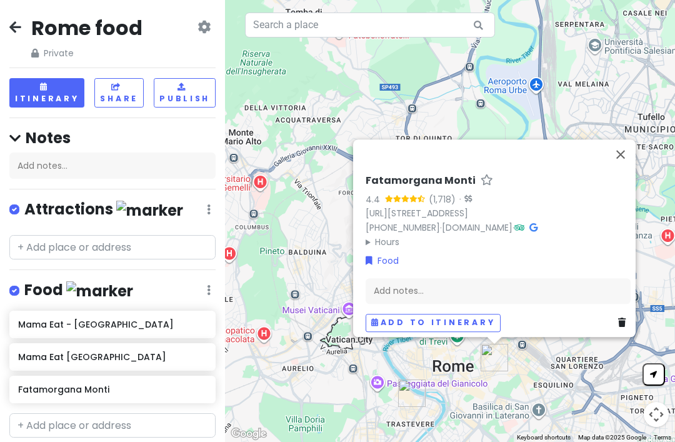
scroll to position [0, 0]
click at [12, 31] on icon at bounding box center [15, 27] width 12 height 10
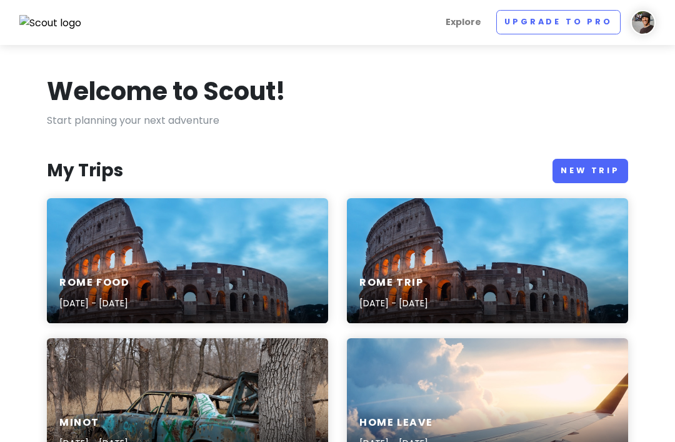
click at [521, 265] on div "Rome Trip [DATE] - [DATE]" at bounding box center [487, 293] width 281 height 59
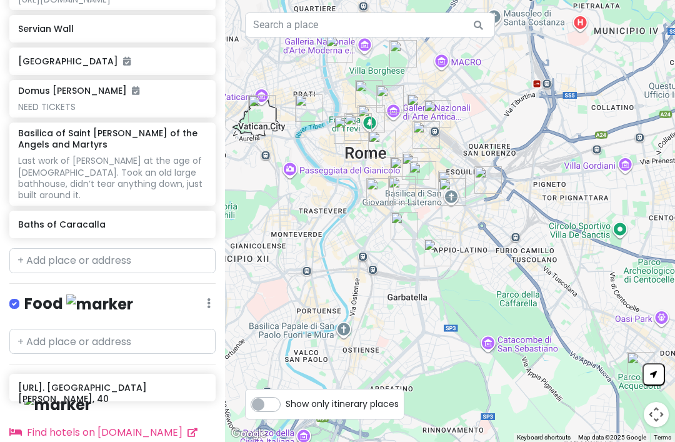
scroll to position [40, 0]
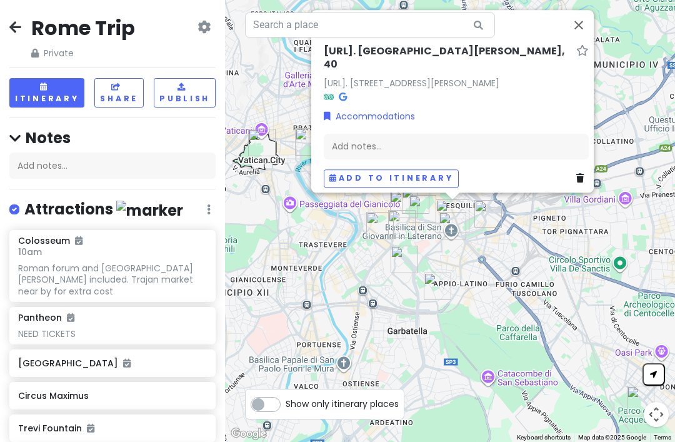
scroll to position [0, 0]
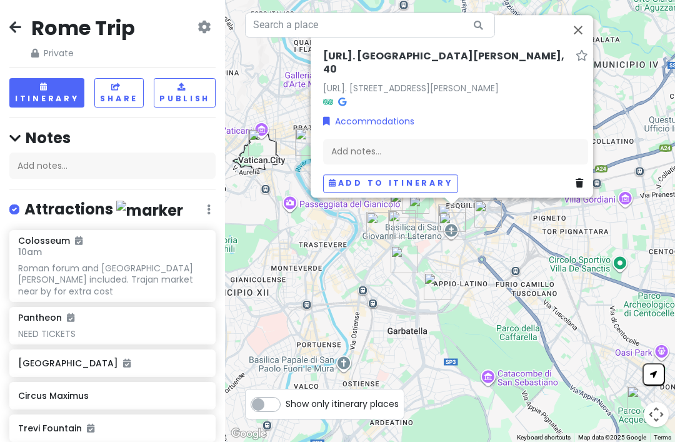
click at [19, 27] on icon at bounding box center [15, 27] width 12 height 10
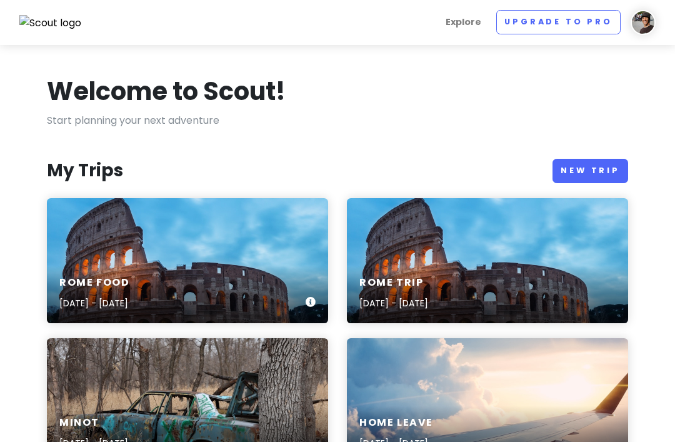
click at [147, 256] on div "Rome food [DATE] - [DATE]" at bounding box center [187, 260] width 281 height 125
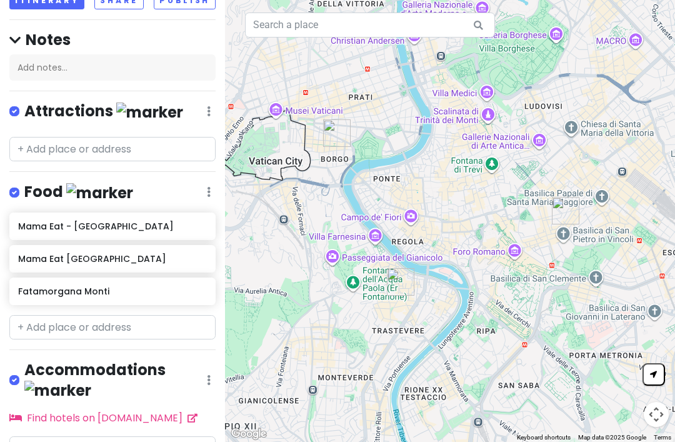
scroll to position [97, 0]
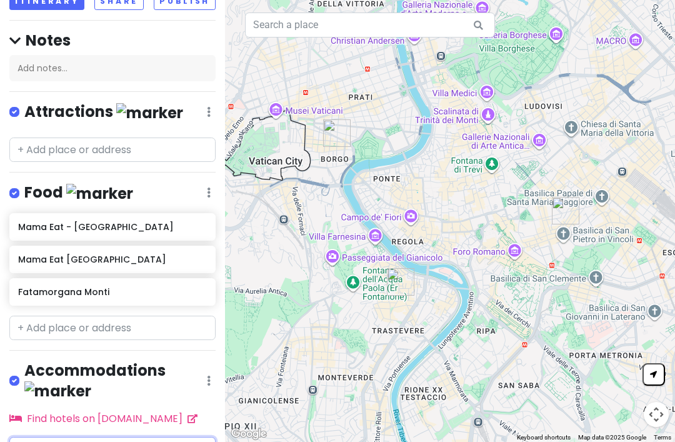
click at [62, 437] on input "text" at bounding box center [112, 449] width 206 height 25
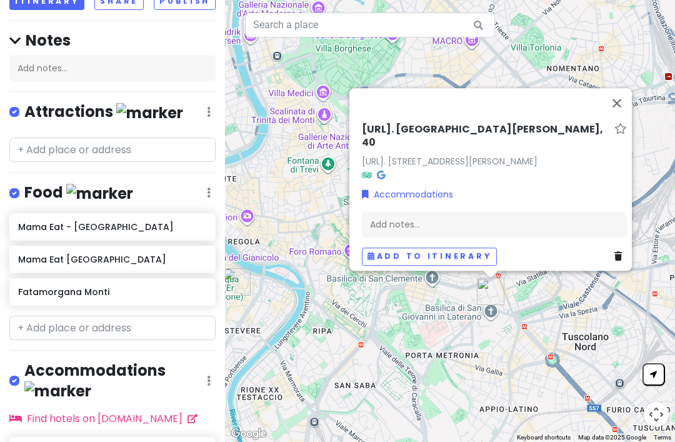
click at [620, 89] on button "Close" at bounding box center [617, 103] width 30 height 30
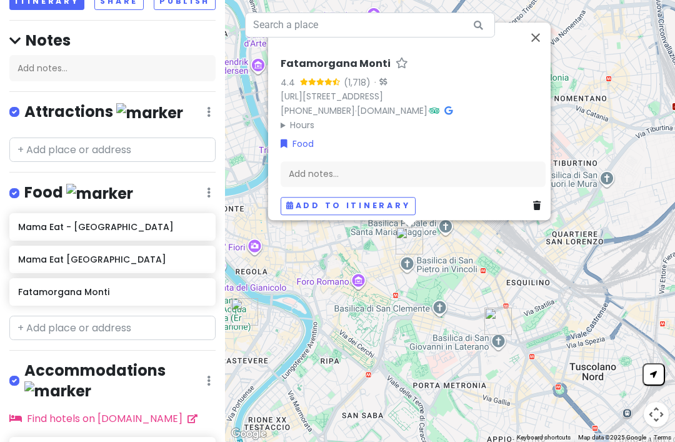
click at [542, 22] on button "Close" at bounding box center [535, 37] width 30 height 30
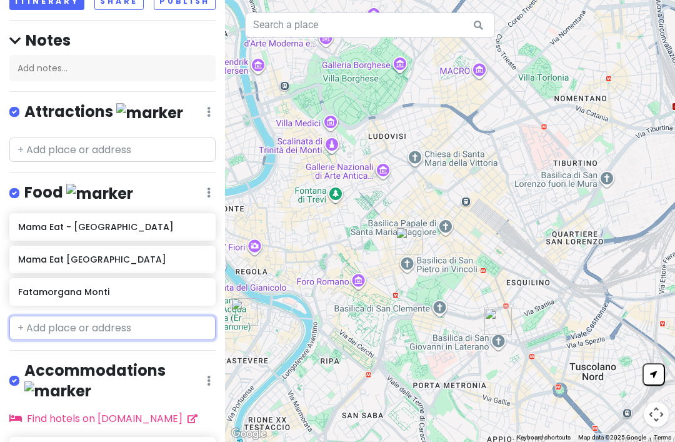
click at [60, 316] on input "text" at bounding box center [112, 328] width 206 height 25
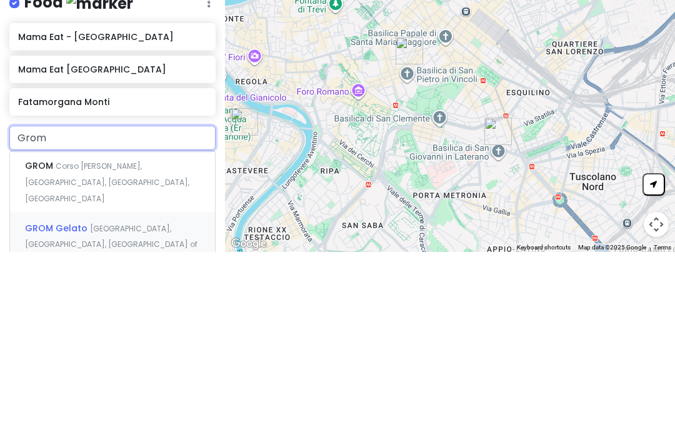
click at [46, 412] on span "GROM Gelato" at bounding box center [57, 418] width 65 height 12
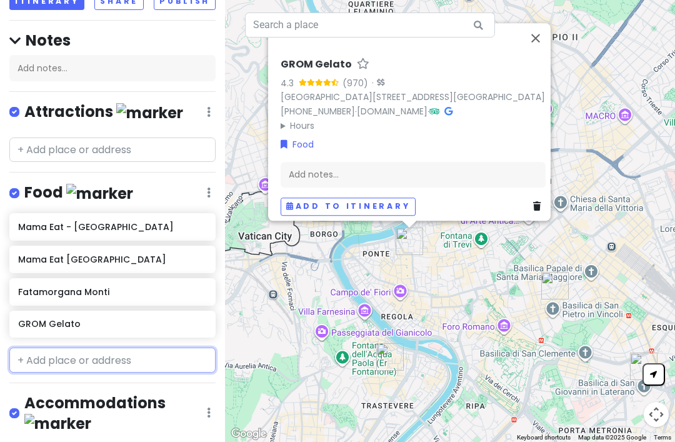
click at [52, 347] on input "text" at bounding box center [112, 359] width 206 height 25
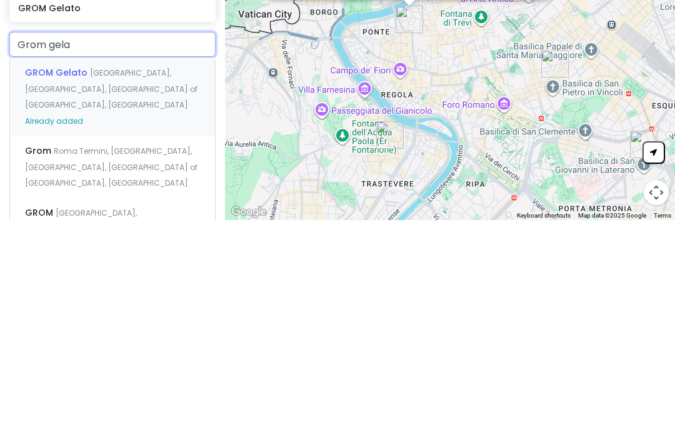
scroll to position [186, 0]
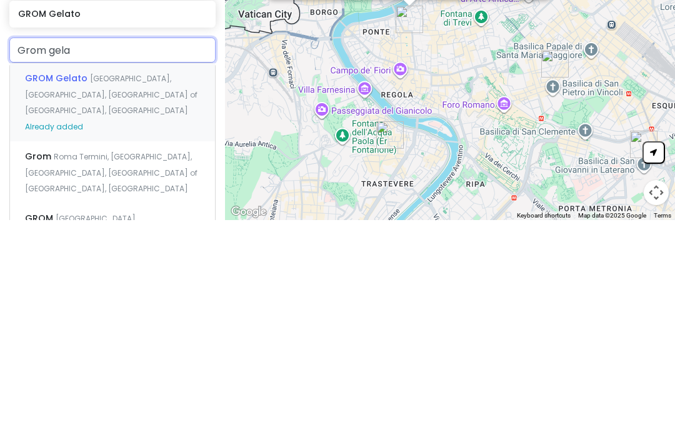
click at [143, 363] on div "Grom [PERSON_NAME], [PERSON_NAME][GEOGRAPHIC_DATA], [GEOGRAPHIC_DATA], [GEOGRAP…" at bounding box center [112, 394] width 205 height 62
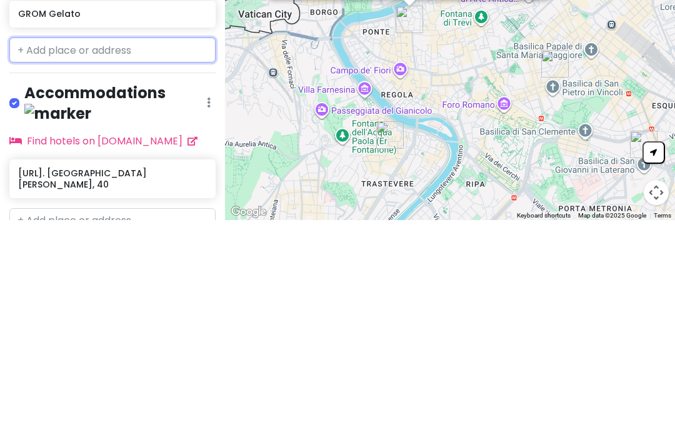
scroll to position [167, 0]
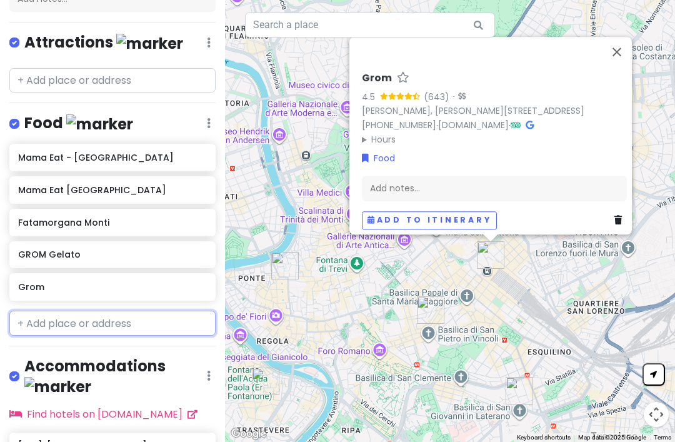
click at [122, 311] on input "text" at bounding box center [112, 323] width 206 height 25
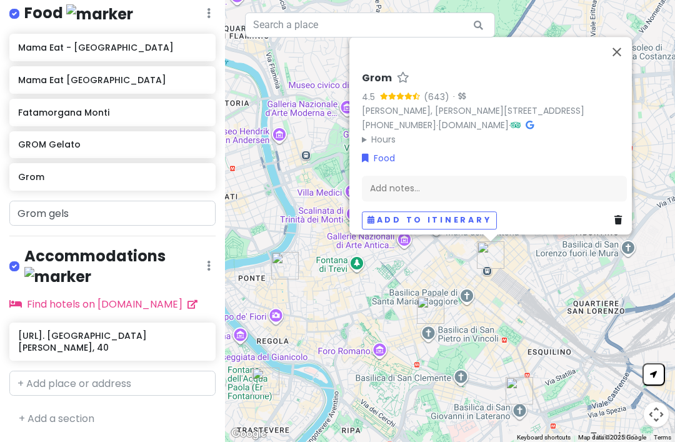
scroll to position [199, 0]
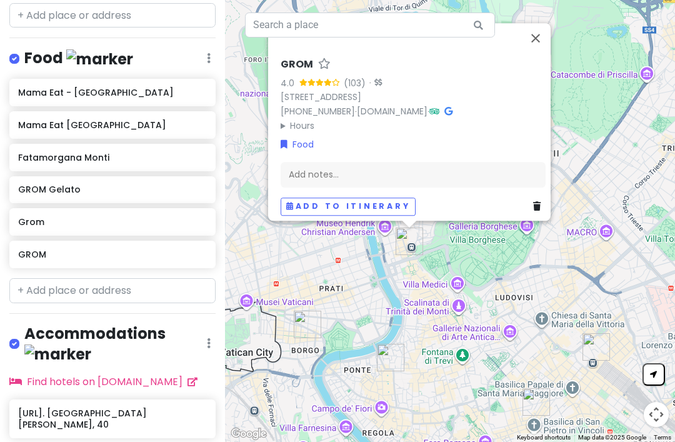
scroll to position [231, 0]
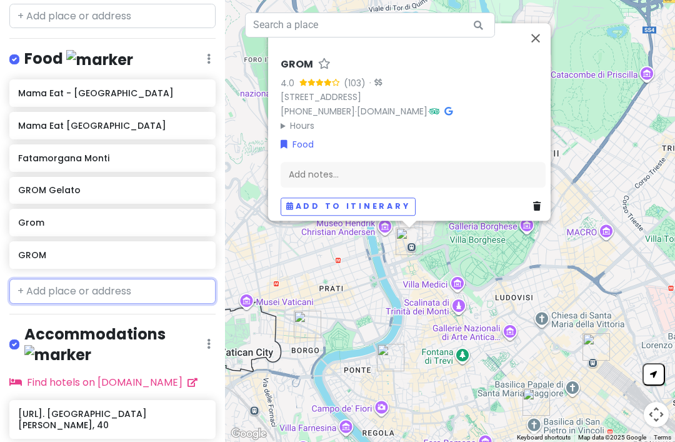
click at [63, 279] on input "text" at bounding box center [112, 291] width 206 height 25
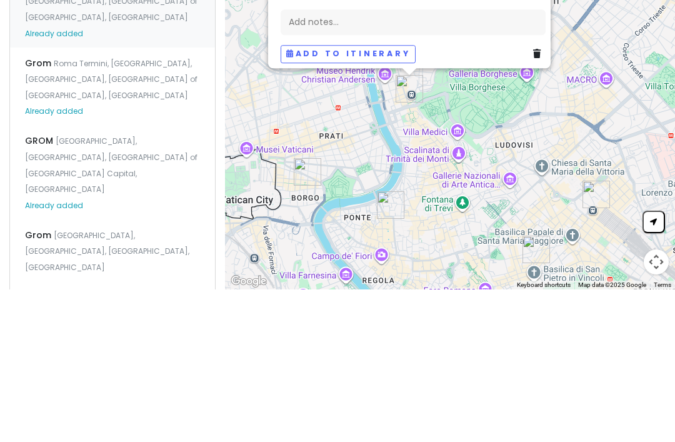
scroll to position [414, 0]
click at [47, 382] on span "[GEOGRAPHIC_DATA], [GEOGRAPHIC_DATA], [GEOGRAPHIC_DATA], [GEOGRAPHIC_DATA]" at bounding box center [107, 403] width 164 height 42
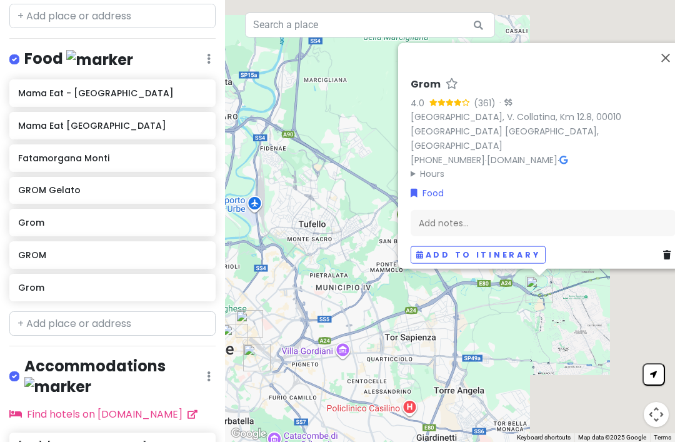
click at [663, 250] on icon at bounding box center [666, 254] width 7 height 9
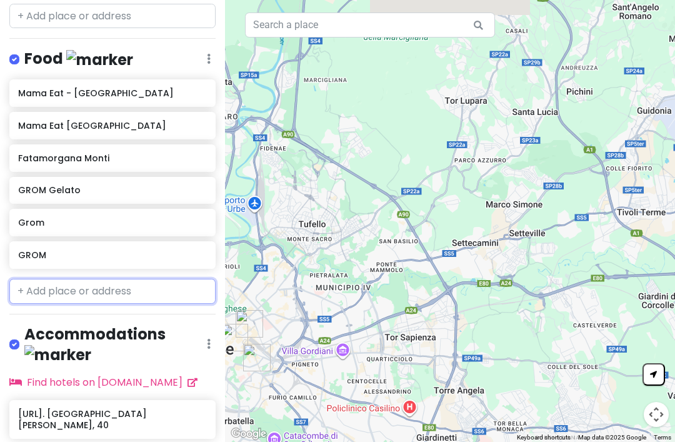
click at [61, 288] on input "text" at bounding box center [112, 291] width 206 height 25
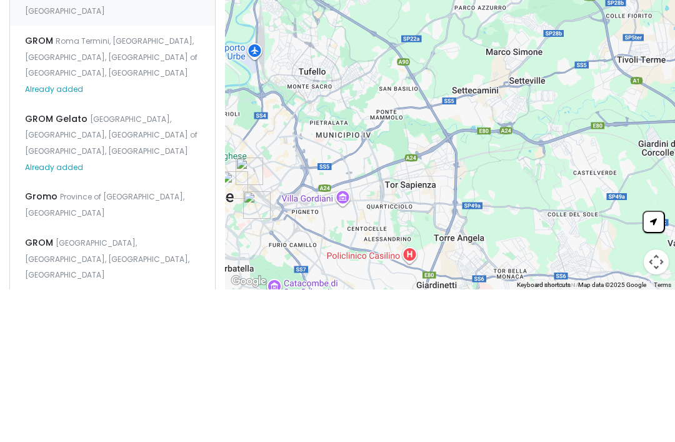
scroll to position [430, 0]
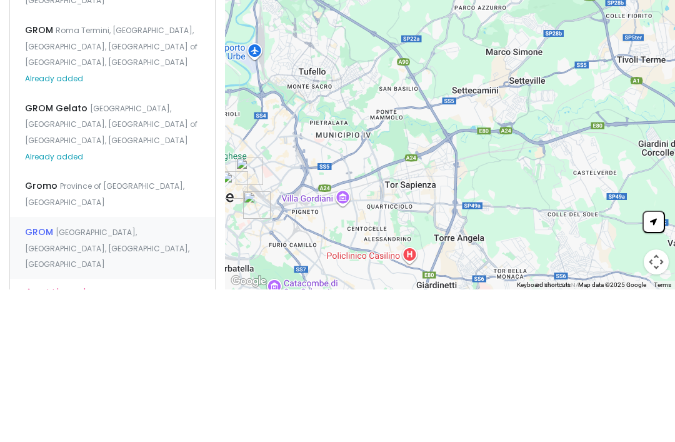
click at [46, 378] on span "GROM" at bounding box center [40, 384] width 31 height 12
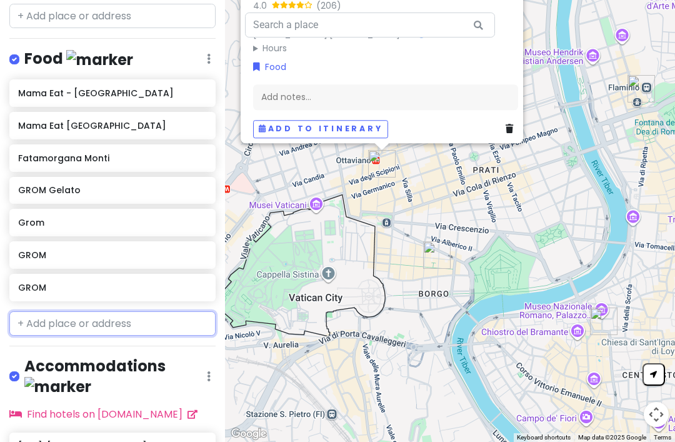
click at [59, 311] on input "text" at bounding box center [112, 323] width 206 height 25
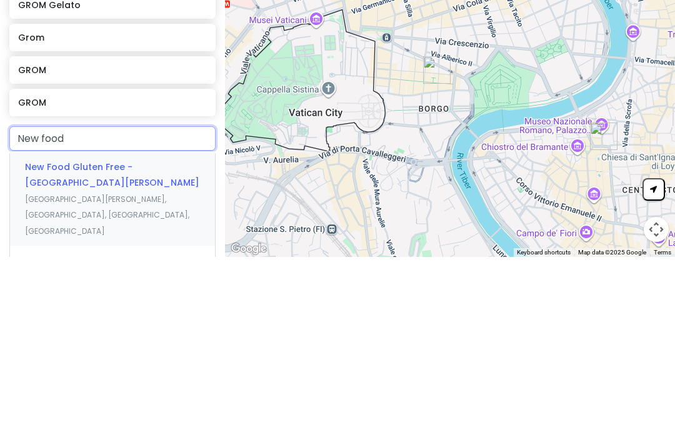
click at [55, 345] on span "New Food Gluten Free - [GEOGRAPHIC_DATA][PERSON_NAME]" at bounding box center [112, 359] width 174 height 29
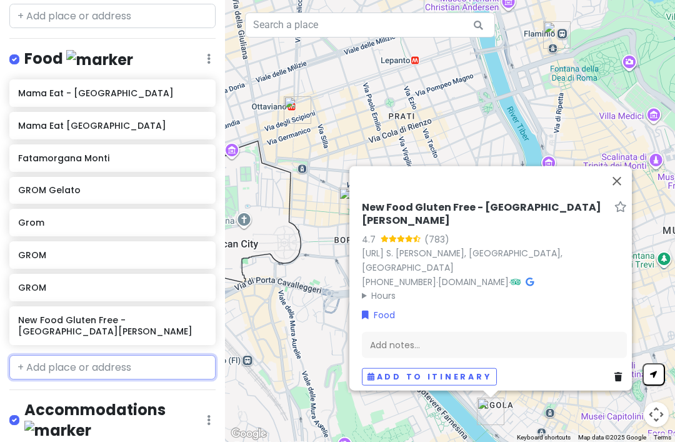
click at [53, 355] on input "text" at bounding box center [112, 367] width 206 height 25
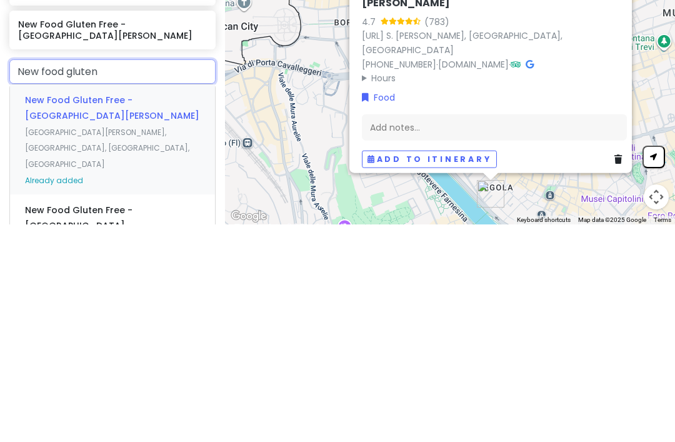
scroll to position [313, 0]
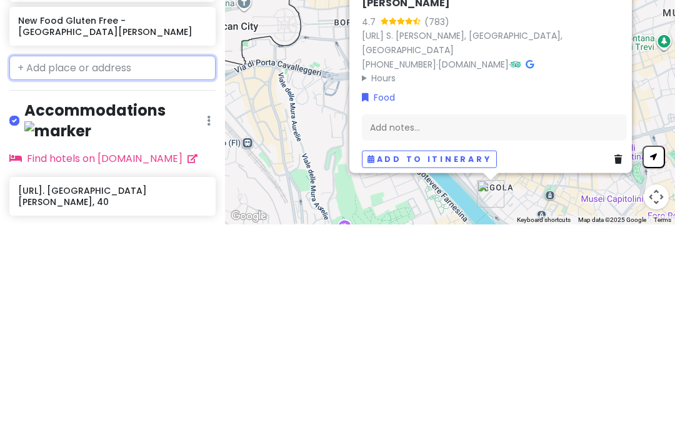
scroll to position [296, 0]
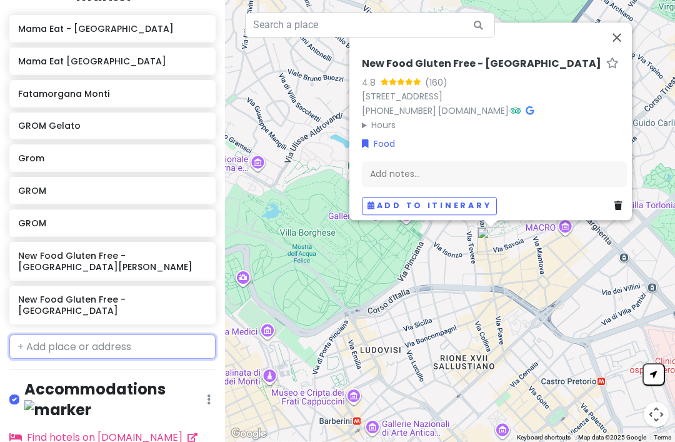
click at [66, 334] on input "text" at bounding box center [112, 346] width 206 height 25
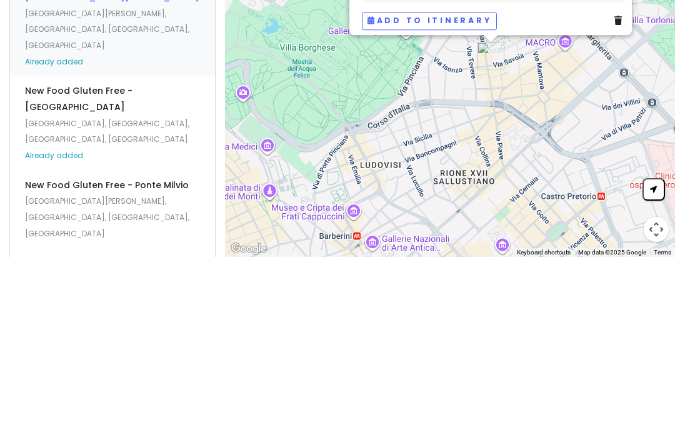
scroll to position [505, 0]
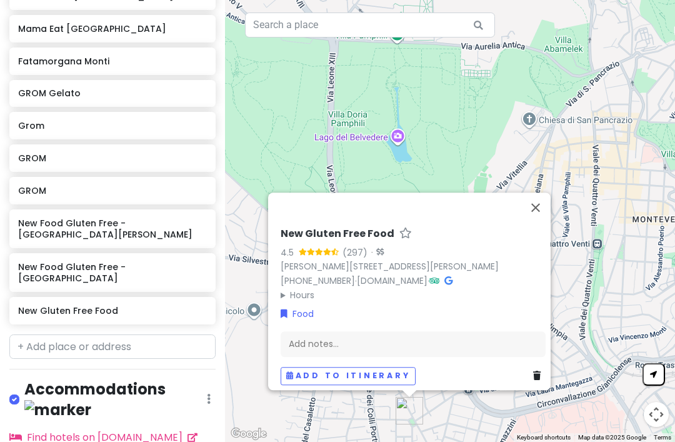
click at [540, 192] on button "Close" at bounding box center [535, 207] width 30 height 30
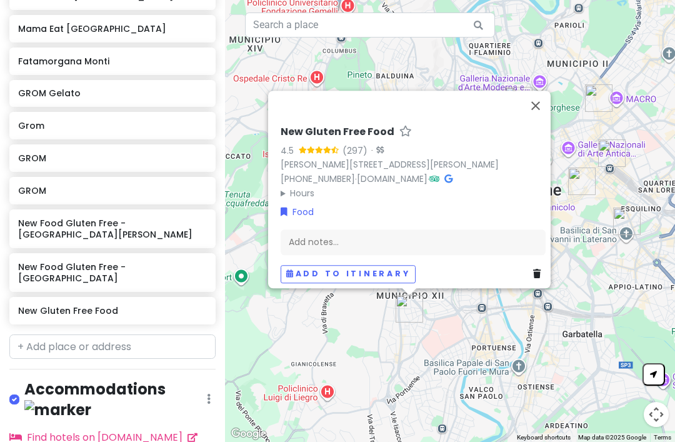
click at [533, 267] on link at bounding box center [539, 274] width 12 height 14
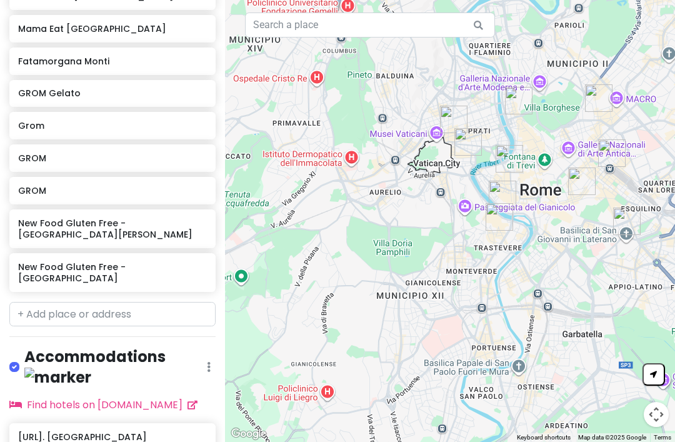
click at [69, 347] on h4 "Accommodations" at bounding box center [115, 367] width 182 height 40
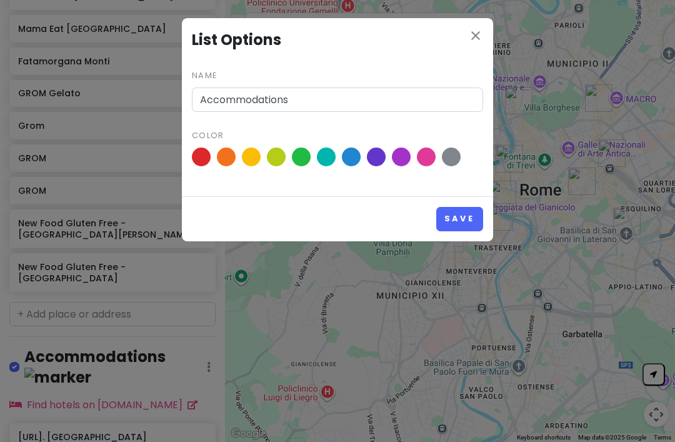
click at [89, 287] on div "close List Options Name Accommodations Color Save" at bounding box center [337, 221] width 675 height 442
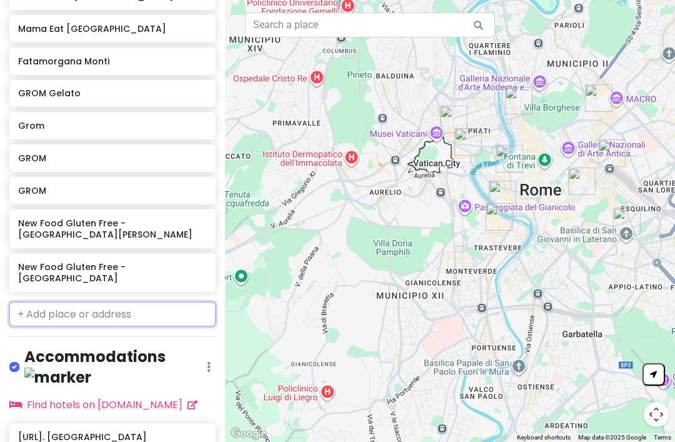
click at [97, 302] on input "text" at bounding box center [112, 314] width 206 height 25
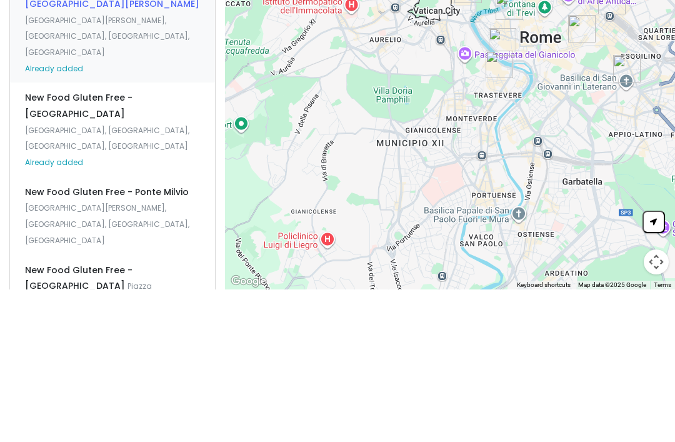
scroll to position [530, 0]
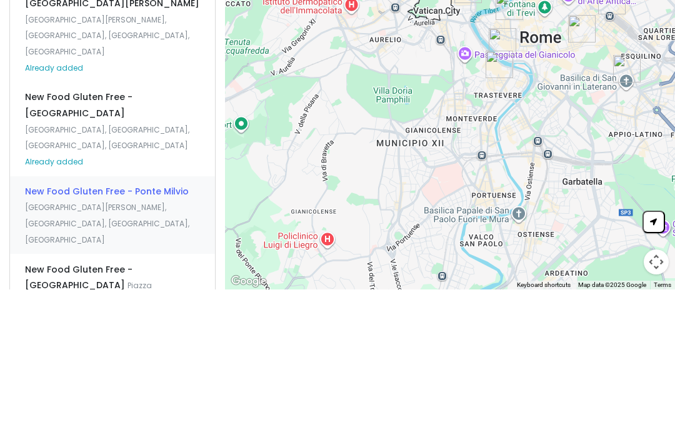
click at [54, 337] on span "New Food Gluten Free - Ponte Milvio" at bounding box center [107, 343] width 164 height 12
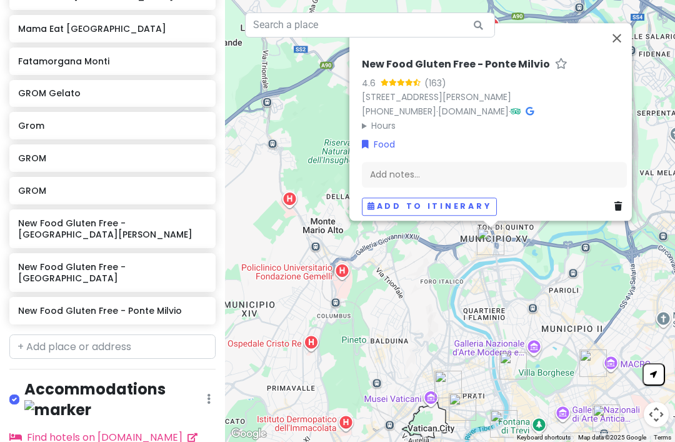
click at [614, 202] on icon at bounding box center [617, 206] width 7 height 9
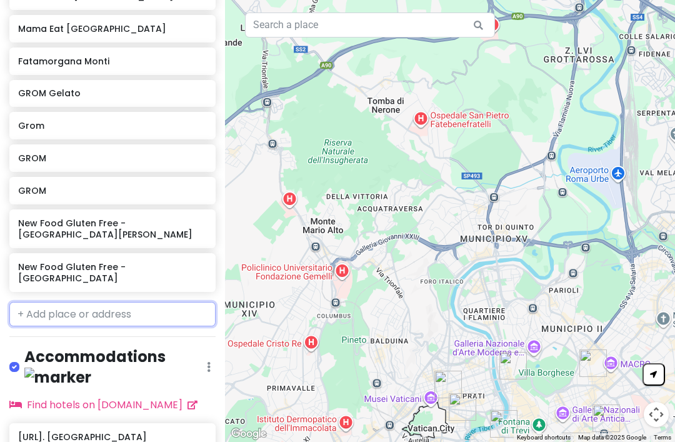
click at [54, 302] on input "text" at bounding box center [112, 314] width 206 height 25
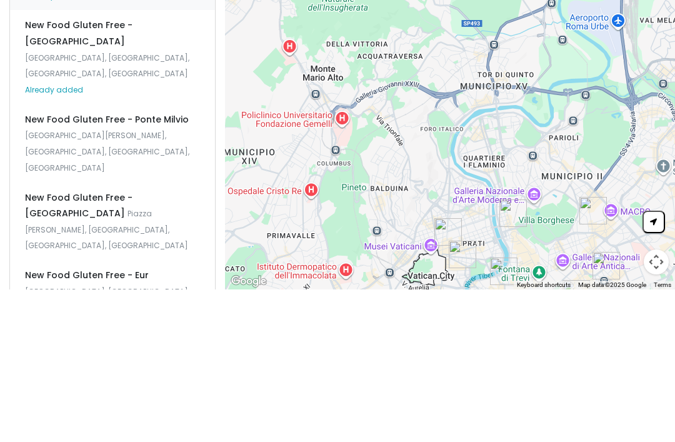
scroll to position [603, 0]
click at [49, 412] on div "New Food Gluten Free - Eur [GEOGRAPHIC_DATA], [GEOGRAPHIC_DATA], [GEOGRAPHIC_DA…" at bounding box center [112, 443] width 205 height 62
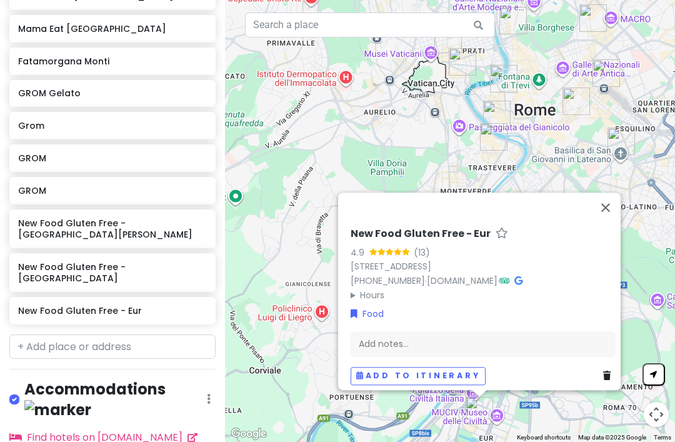
click at [603, 371] on icon at bounding box center [606, 375] width 7 height 9
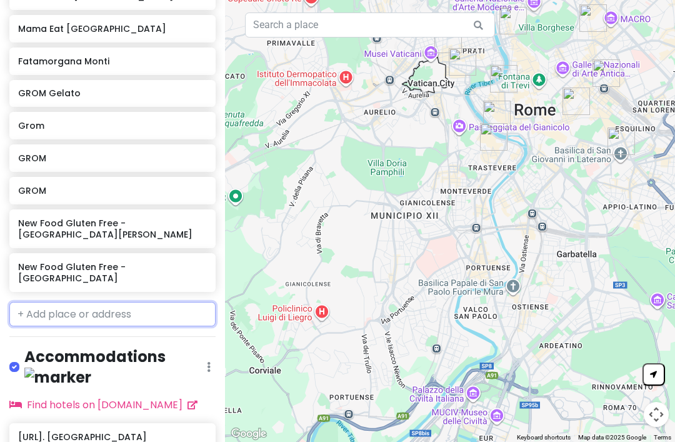
click at [57, 302] on input "text" at bounding box center [112, 314] width 206 height 25
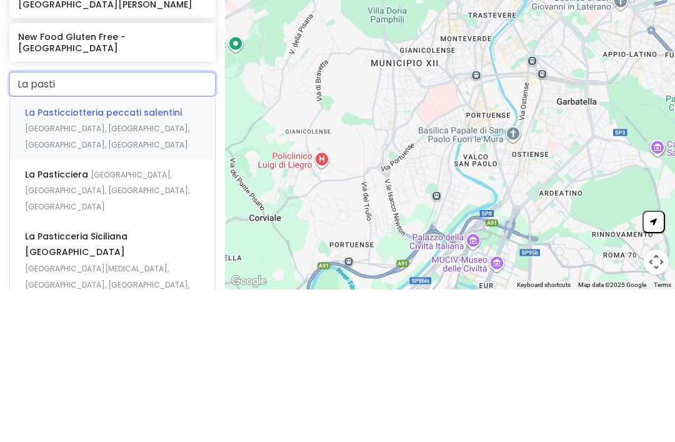
scroll to position [409, 0]
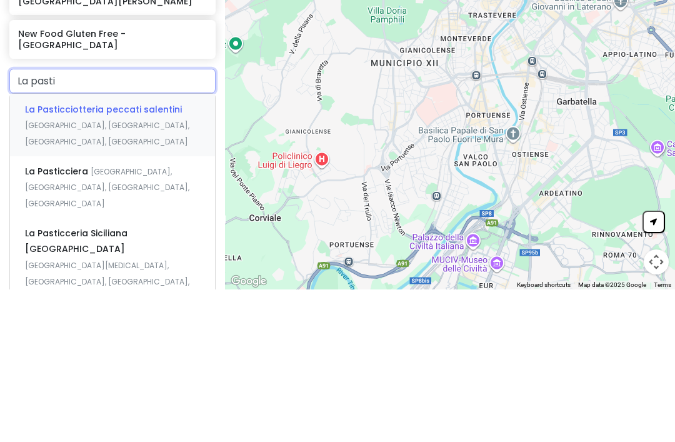
click at [48, 309] on div "La Pasticciera [GEOGRAPHIC_DATA], [GEOGRAPHIC_DATA], [GEOGRAPHIC_DATA], [GEOGRA…" at bounding box center [112, 340] width 205 height 62
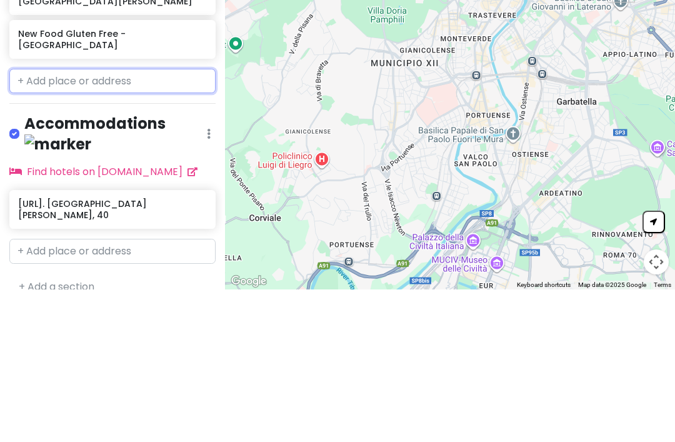
scroll to position [328, 0]
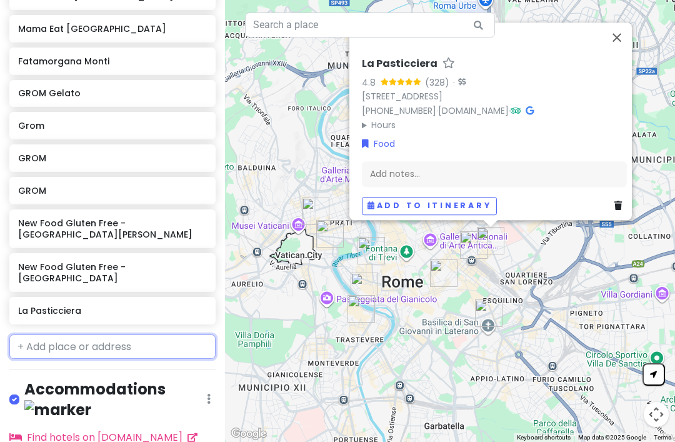
click at [69, 334] on input "text" at bounding box center [112, 346] width 206 height 25
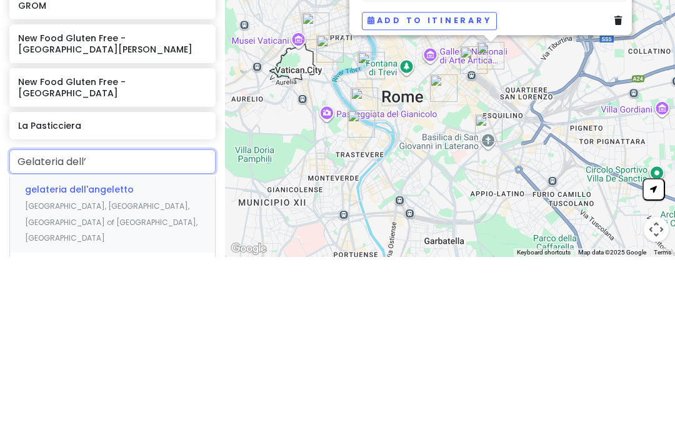
click at [57, 368] on span "gelateria dell'angeletto" at bounding box center [79, 374] width 109 height 12
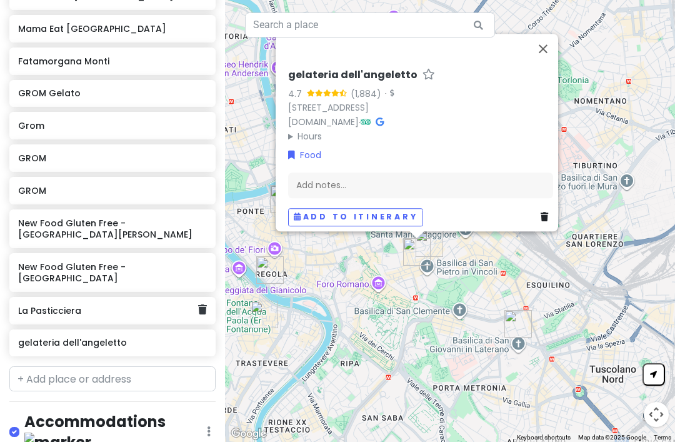
click at [42, 305] on h6 "La Pasticciera" at bounding box center [107, 310] width 179 height 11
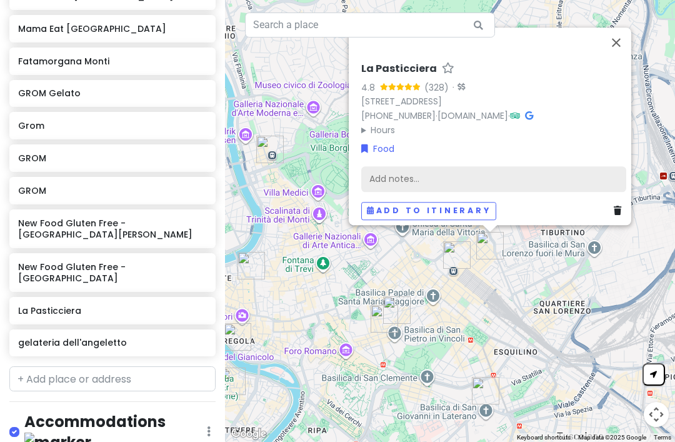
click at [382, 166] on div "Add notes..." at bounding box center [493, 179] width 265 height 26
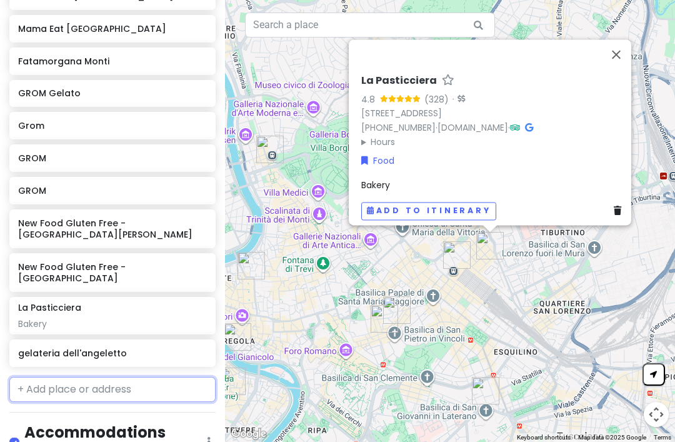
click at [58, 377] on input "text" at bounding box center [112, 389] width 206 height 25
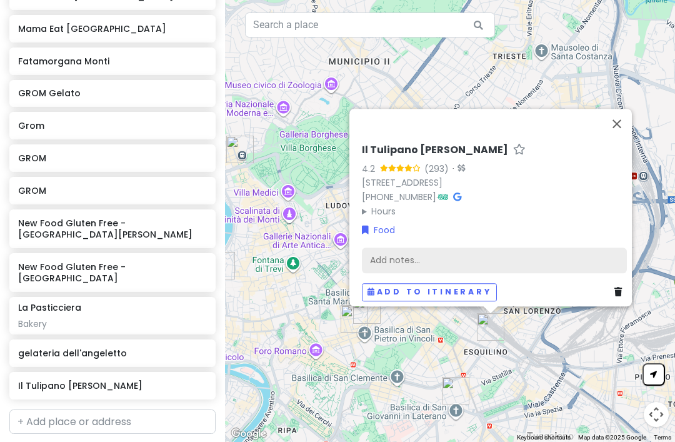
click at [440, 247] on div "Add notes..." at bounding box center [494, 260] width 265 height 26
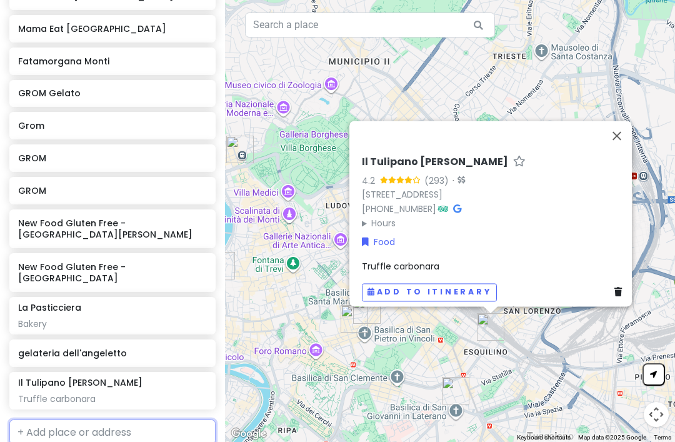
click at [61, 419] on input "text" at bounding box center [112, 431] width 206 height 25
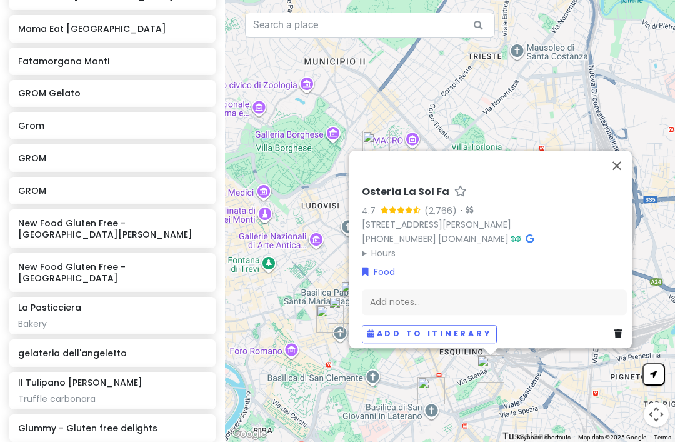
click at [385, 289] on div "Add notes..." at bounding box center [494, 302] width 265 height 26
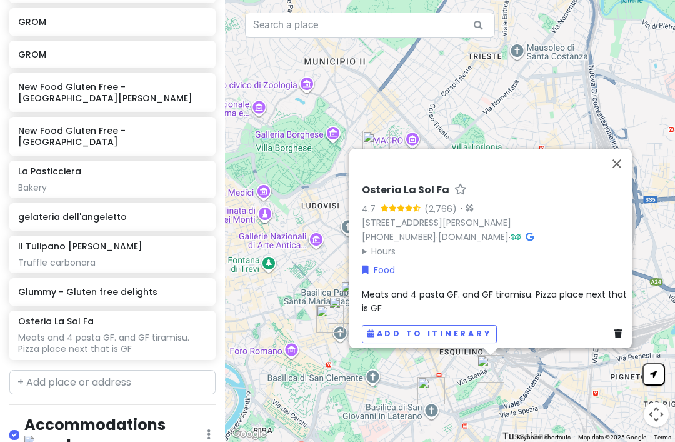
scroll to position [468, 0]
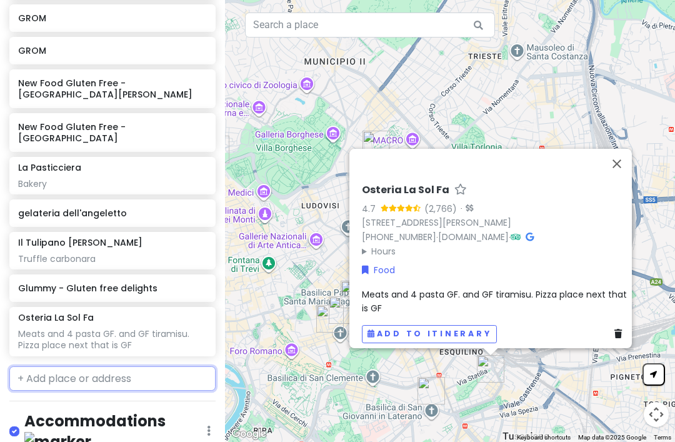
click at [71, 366] on input "text" at bounding box center [112, 378] width 206 height 25
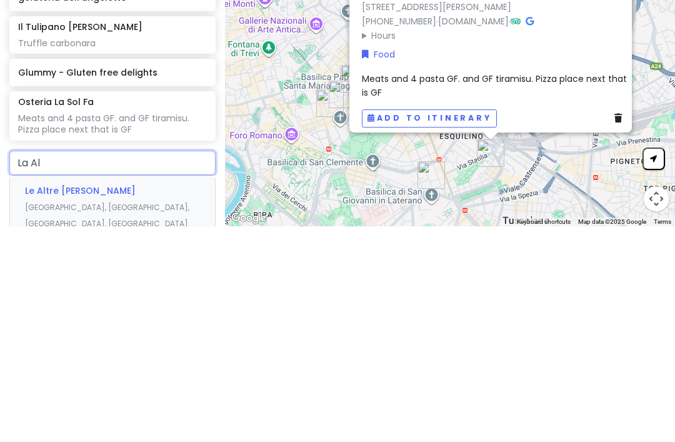
click at [51, 391] on div "Le Altre Farine Del Mulino [GEOGRAPHIC_DATA], [GEOGRAPHIC_DATA], [GEOGRAPHIC_DA…" at bounding box center [112, 422] width 205 height 62
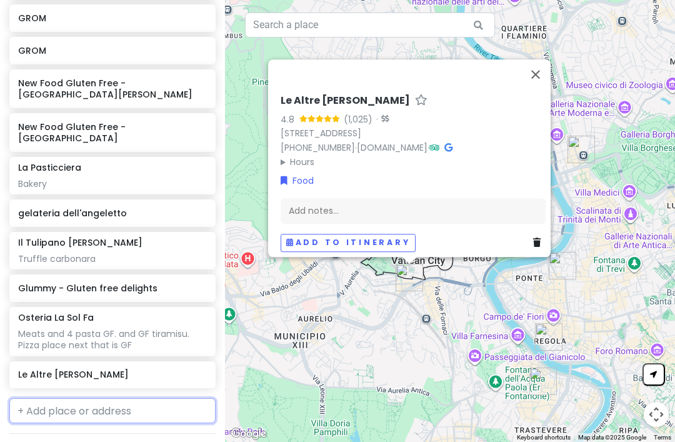
click at [72, 398] on input "text" at bounding box center [112, 410] width 206 height 25
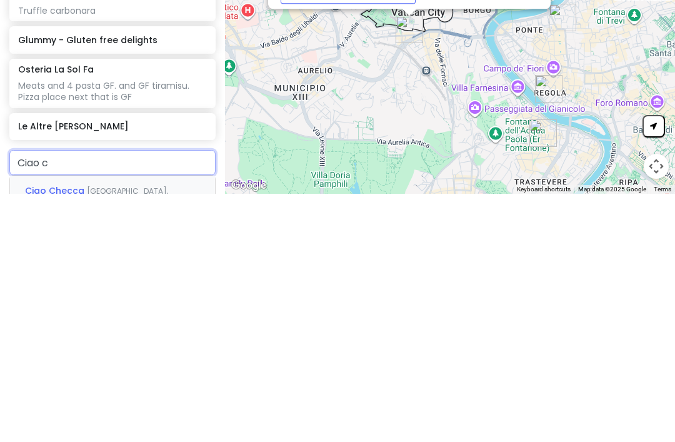
click at [50, 432] on span "Ciao Checca" at bounding box center [56, 438] width 62 height 12
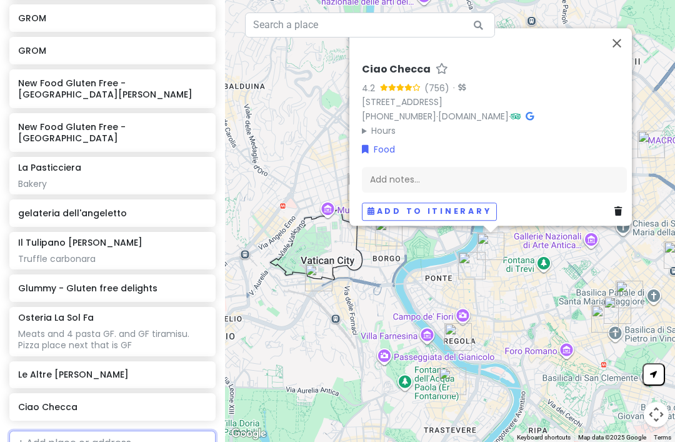
click at [58, 430] on input "text" at bounding box center [112, 442] width 206 height 25
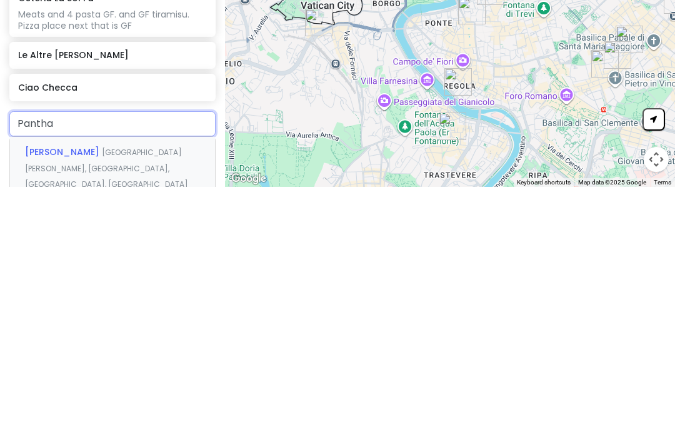
scroll to position [534, 0]
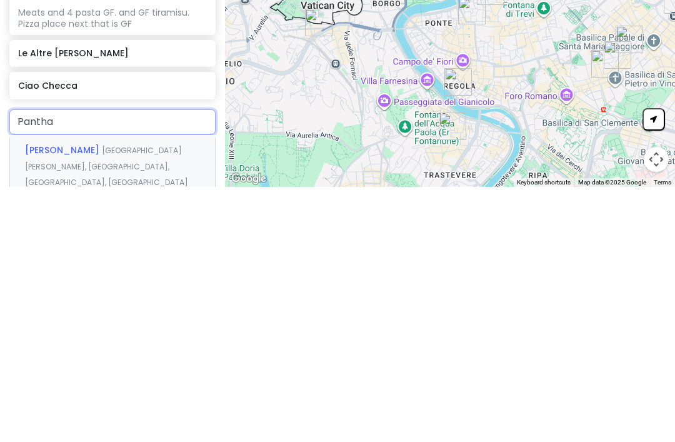
click at [44, 390] on div "Pantha Rei [GEOGRAPHIC_DATA][PERSON_NAME], [GEOGRAPHIC_DATA], [GEOGRAPHIC_DATA]…" at bounding box center [112, 421] width 205 height 62
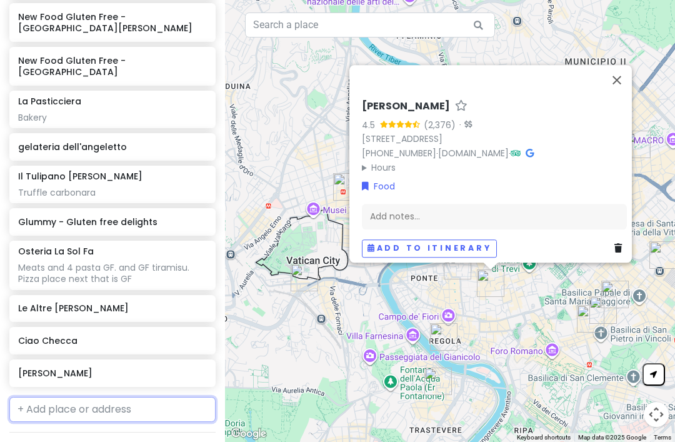
click at [69, 397] on input "text" at bounding box center [112, 409] width 206 height 25
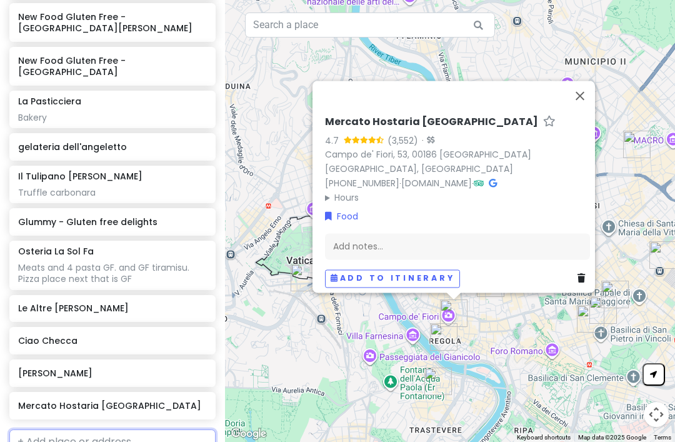
click at [64, 429] on input "text" at bounding box center [112, 441] width 206 height 25
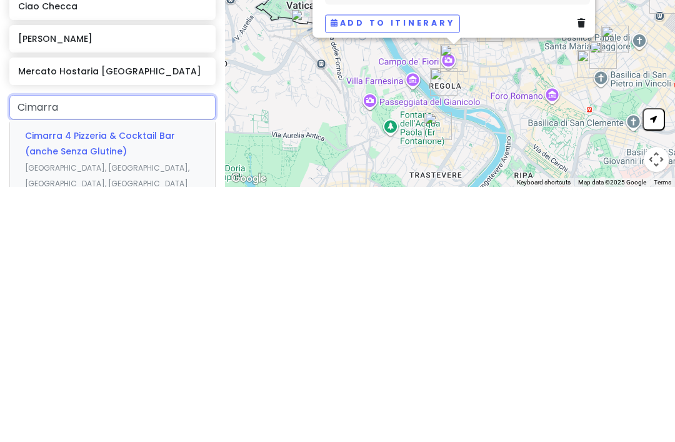
scroll to position [615, 0]
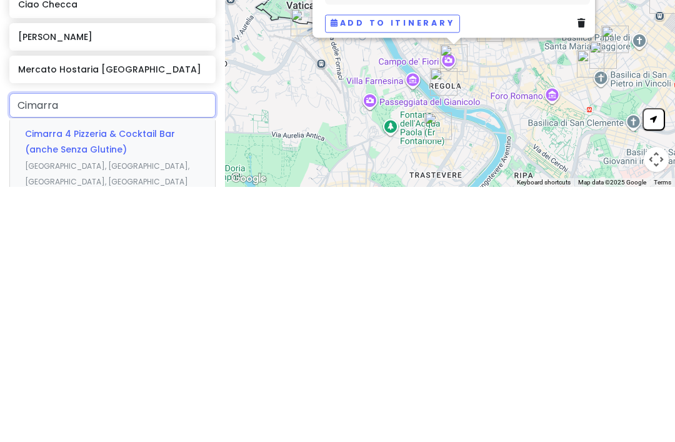
click at [49, 382] on span "Cimarra 4 Pizzeria & Cocktail Bar (anche Senza Glutine)" at bounding box center [100, 396] width 150 height 29
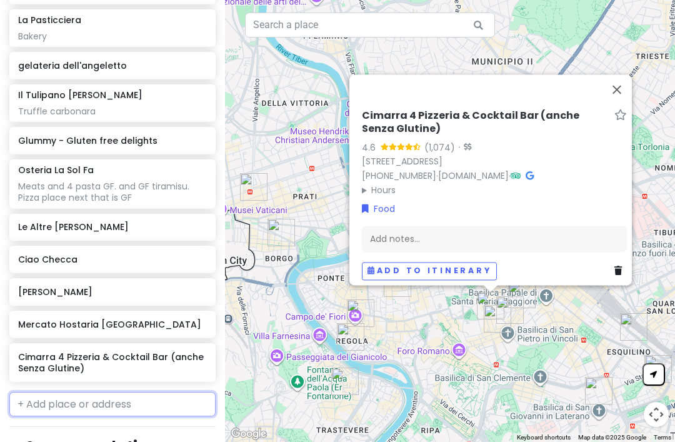
click at [59, 392] on input "text" at bounding box center [112, 404] width 206 height 25
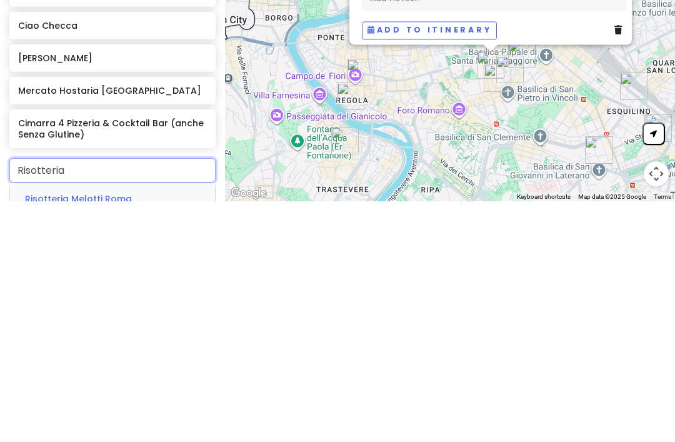
scroll to position [603, 0]
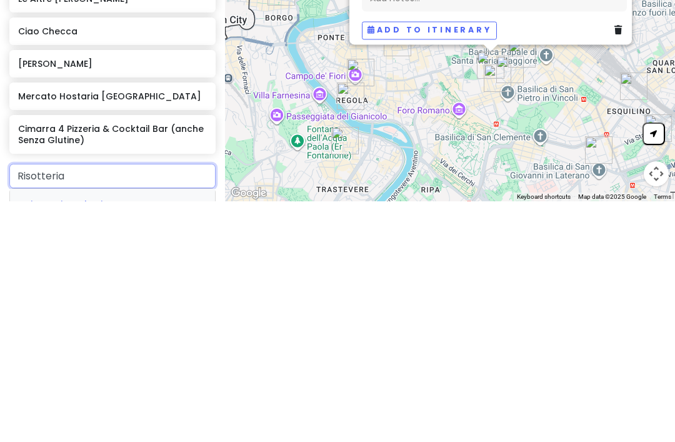
click at [61, 439] on span "Risotteria Melotti Roma" at bounding box center [78, 445] width 107 height 12
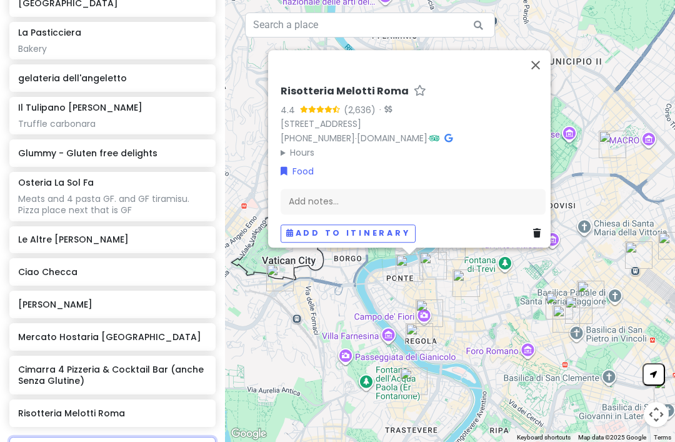
click at [71, 437] on input "text" at bounding box center [112, 449] width 206 height 25
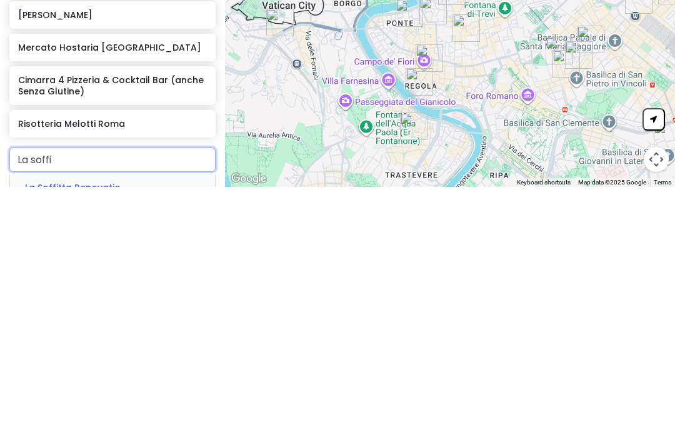
scroll to position [637, 0]
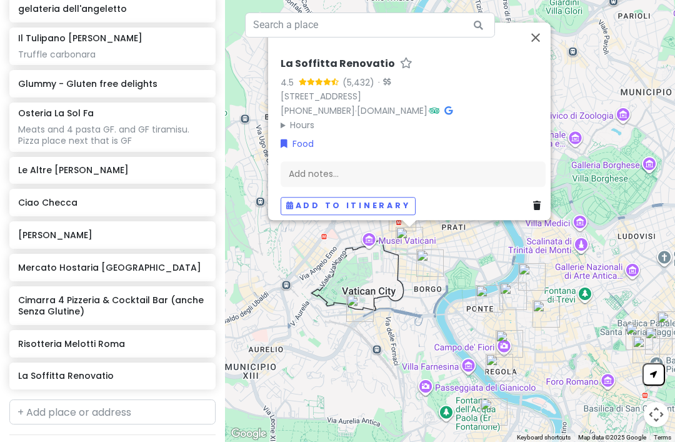
scroll to position [678, 0]
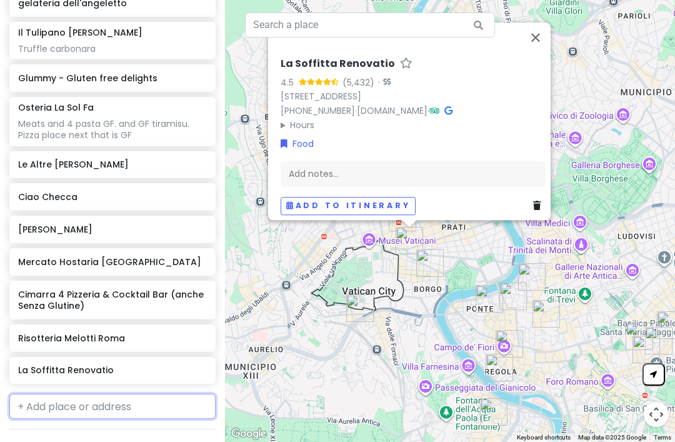
click at [67, 394] on input "text" at bounding box center [112, 406] width 206 height 25
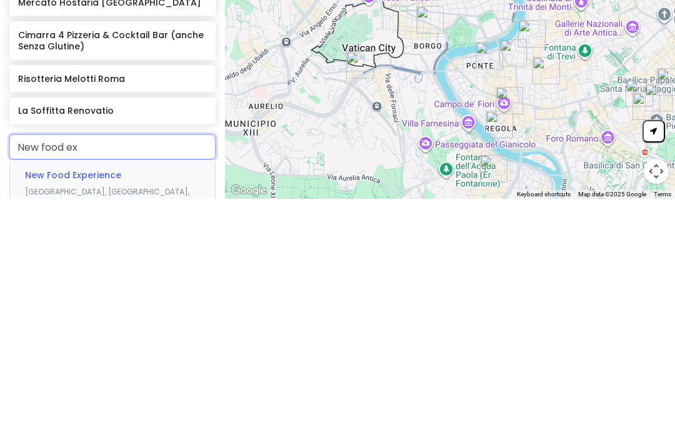
scroll to position [691, 0]
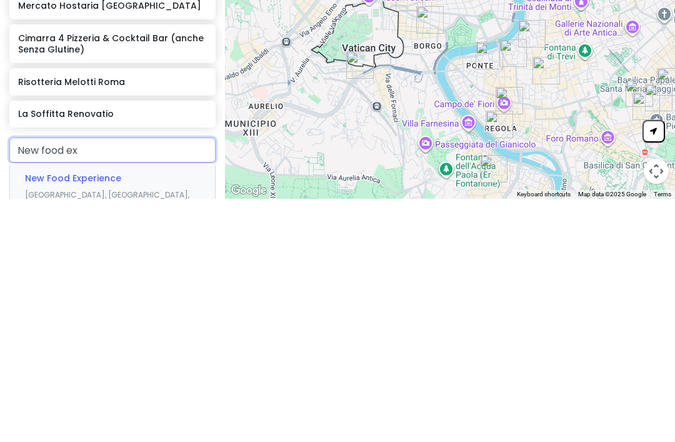
click at [62, 406] on div "New Food Experience [GEOGRAPHIC_DATA], [GEOGRAPHIC_DATA], [GEOGRAPHIC_DATA], [G…" at bounding box center [112, 445] width 205 height 78
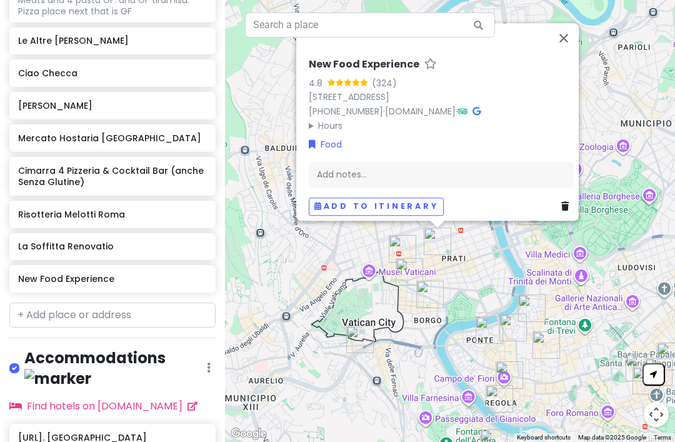
scroll to position [800, 0]
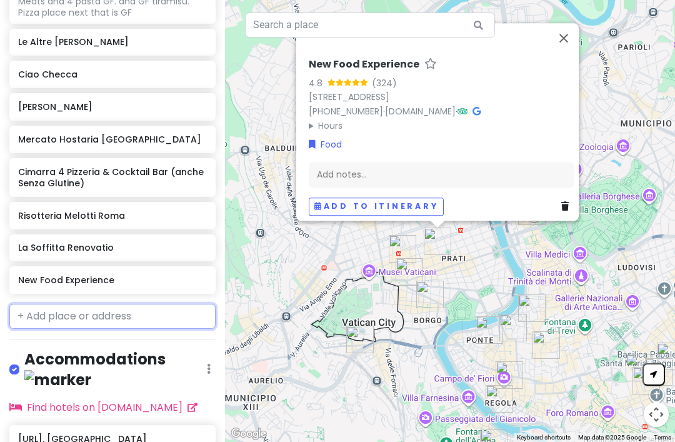
click at [59, 304] on input "text" at bounding box center [112, 316] width 206 height 25
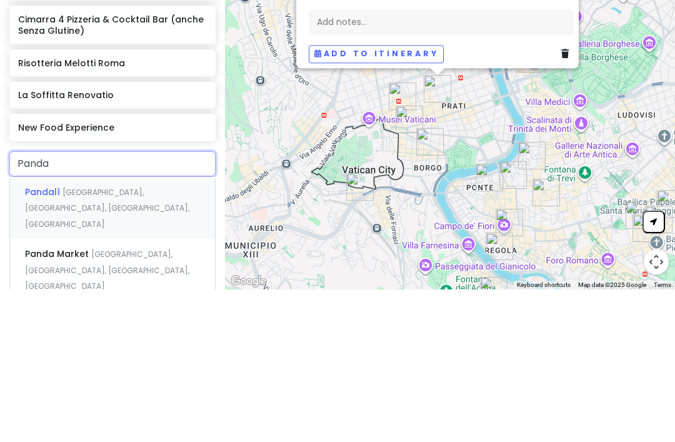
click at [44, 339] on span "[GEOGRAPHIC_DATA], [GEOGRAPHIC_DATA], [GEOGRAPHIC_DATA], [GEOGRAPHIC_DATA]" at bounding box center [107, 360] width 164 height 42
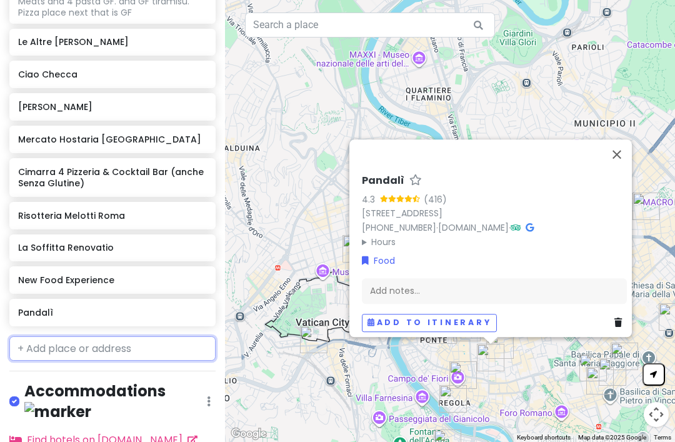
click at [66, 336] on input "text" at bounding box center [112, 348] width 206 height 25
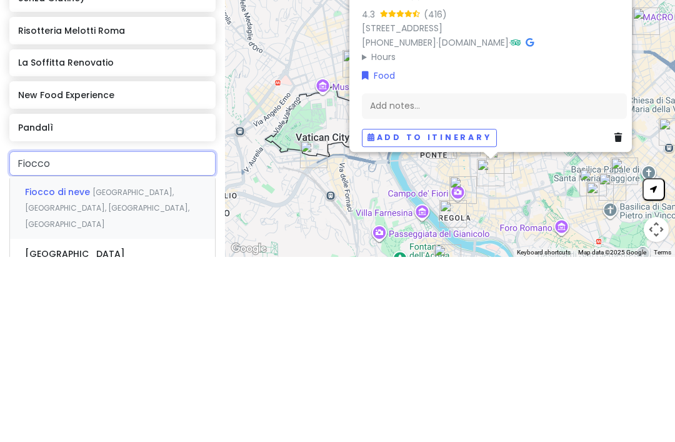
click at [47, 370] on span "Fiocco di neve" at bounding box center [58, 376] width 67 height 12
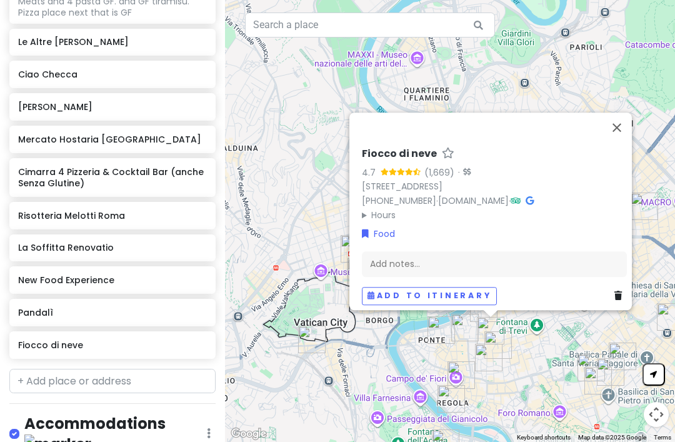
click at [627, 113] on button "Close" at bounding box center [617, 127] width 30 height 30
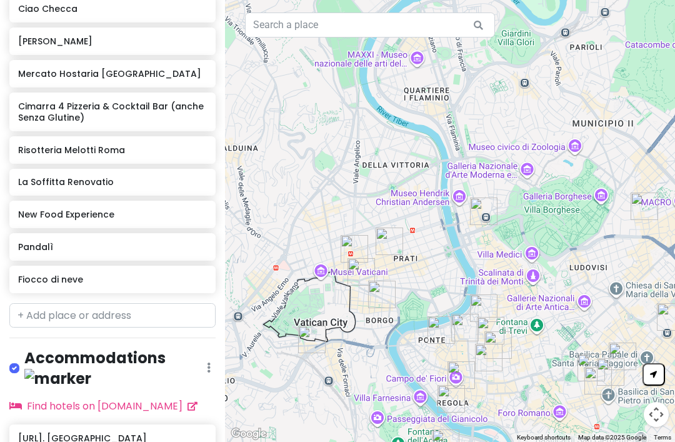
scroll to position [865, 0]
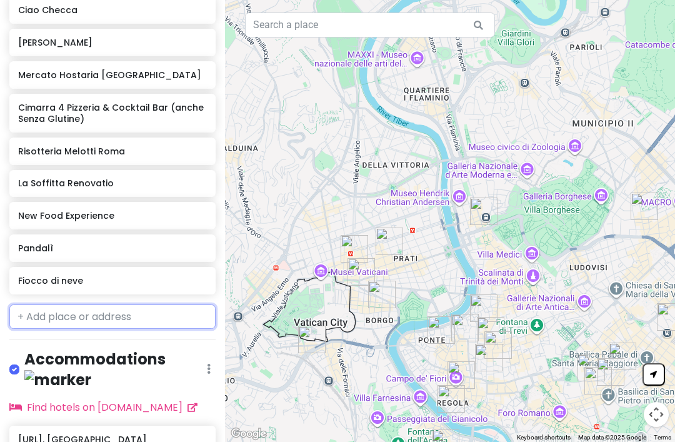
click at [52, 304] on input "text" at bounding box center [112, 316] width 206 height 25
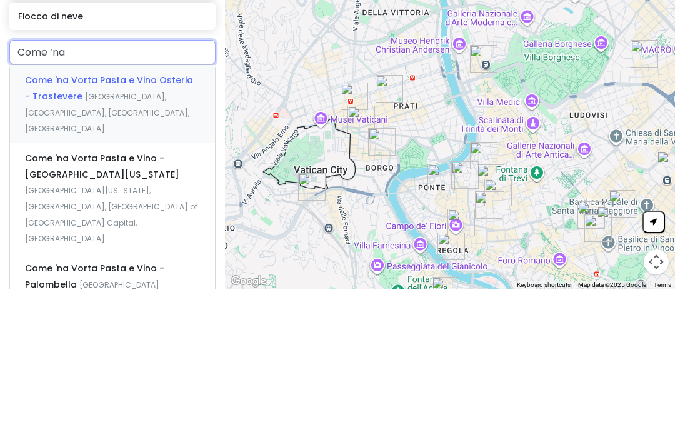
scroll to position [975, 0]
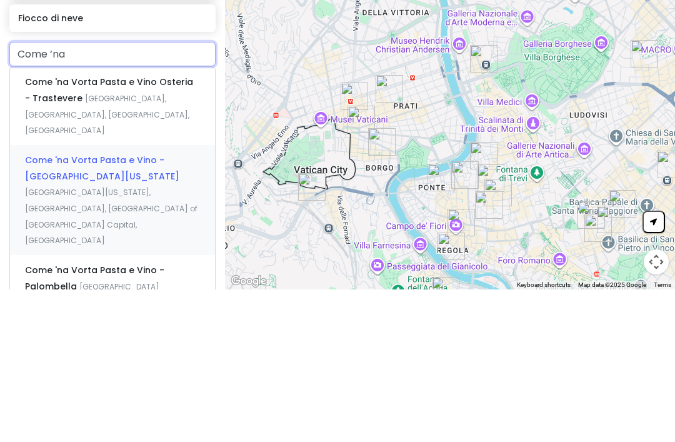
click at [40, 297] on div "Come 'na Vorta Pasta e Vino - [GEOGRAPHIC_DATA][US_STATE][US_STATE], [GEOGRAPHI…" at bounding box center [112, 352] width 205 height 110
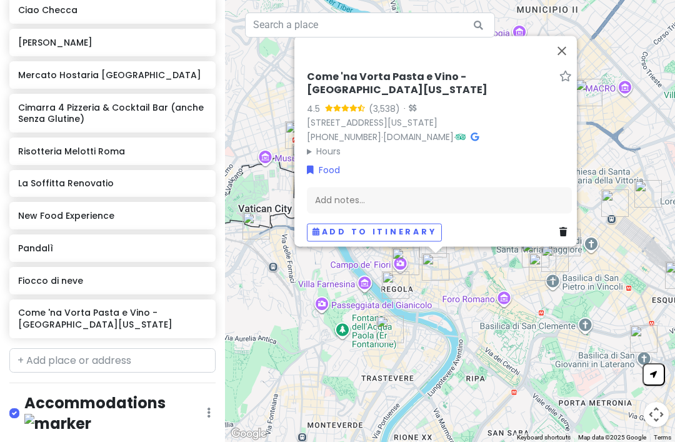
click at [559, 225] on link at bounding box center [565, 232] width 12 height 14
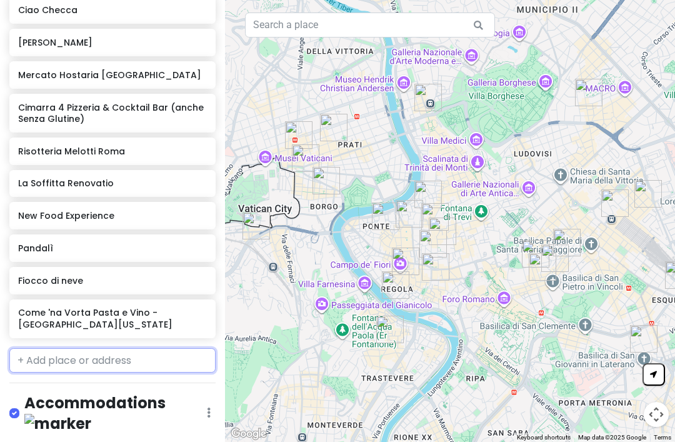
scroll to position [0, 0]
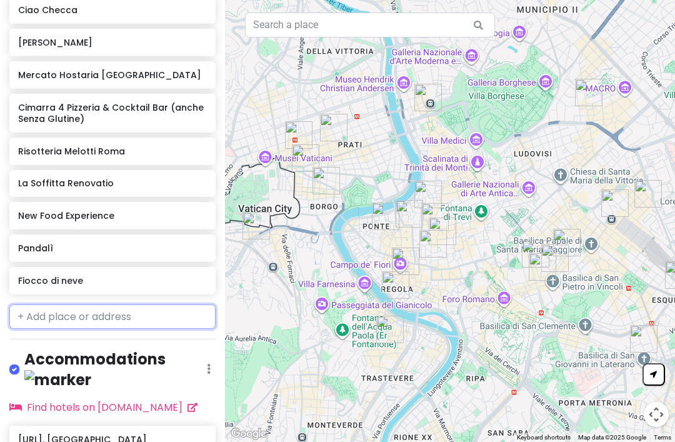
click at [58, 304] on input "text" at bounding box center [112, 316] width 206 height 25
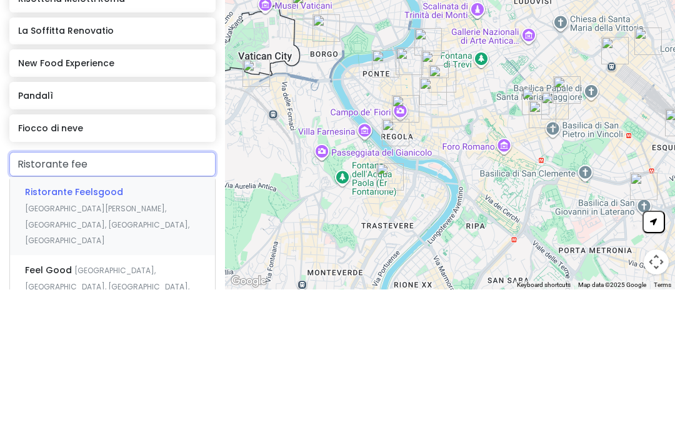
click at [61, 338] on span "Ristorante Feelsgood" at bounding box center [74, 344] width 98 height 12
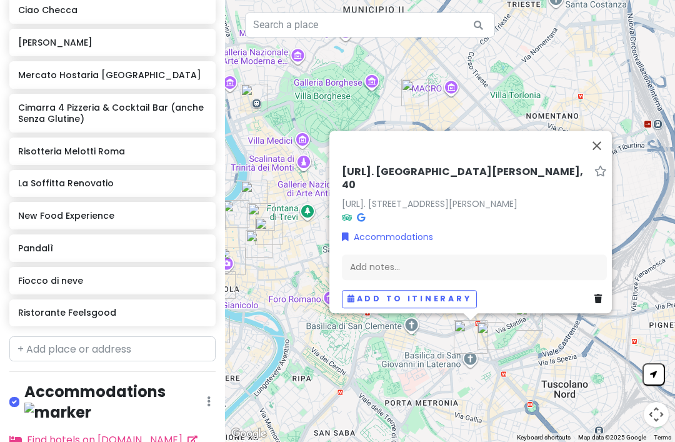
click at [597, 138] on button "Close" at bounding box center [597, 146] width 30 height 30
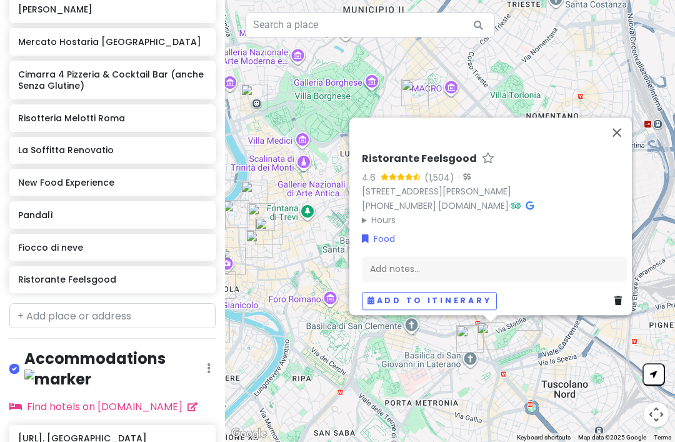
scroll to position [897, 0]
click at [62, 304] on input "text" at bounding box center [112, 316] width 206 height 25
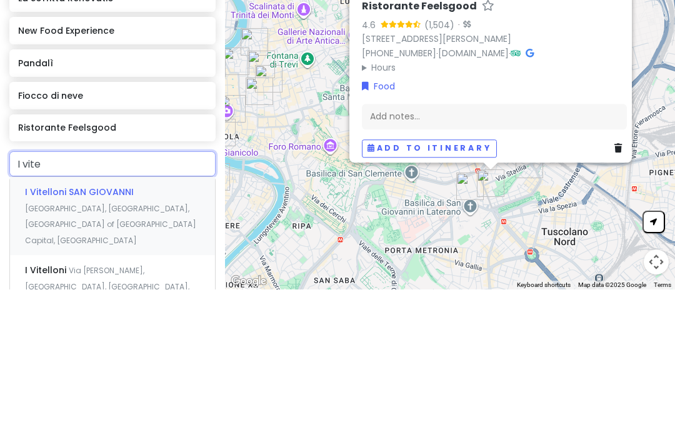
click at [91, 338] on span "I Vitelloni SAN GIOVANNI" at bounding box center [79, 344] width 109 height 12
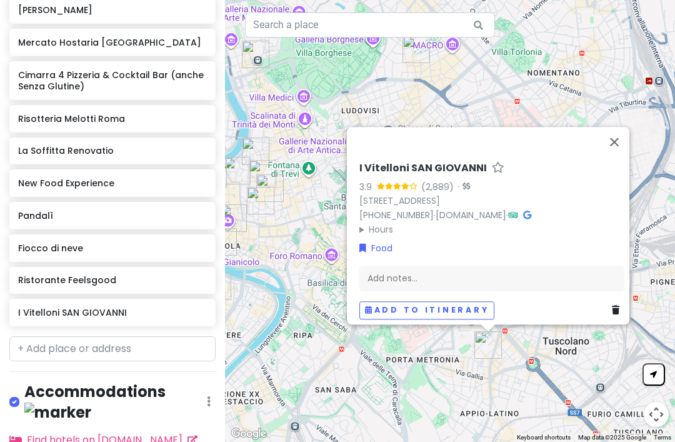
click at [623, 127] on button "Close" at bounding box center [614, 142] width 30 height 30
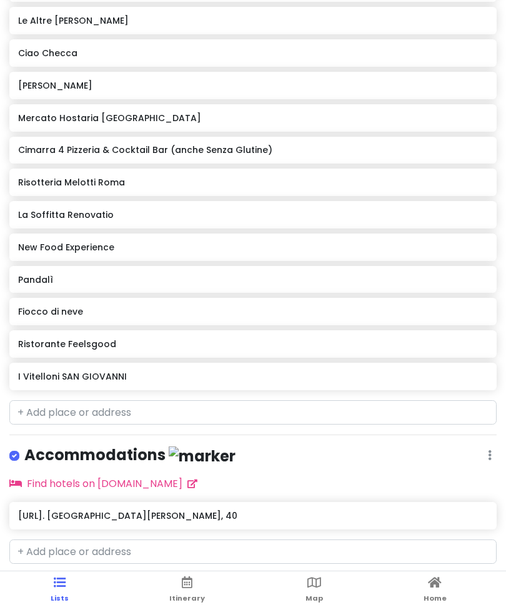
scroll to position [727, 0]
